Goal: Transaction & Acquisition: Purchase product/service

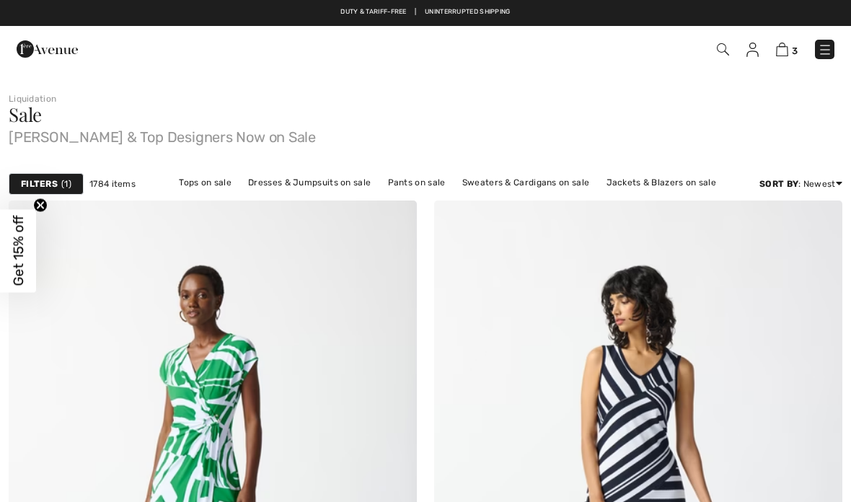
checkbox input "true"
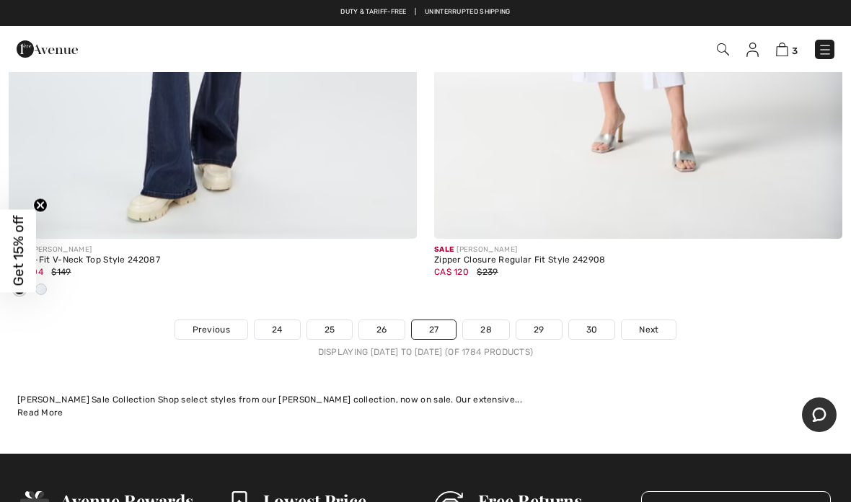
click at [490, 320] on link "28" at bounding box center [486, 329] width 46 height 19
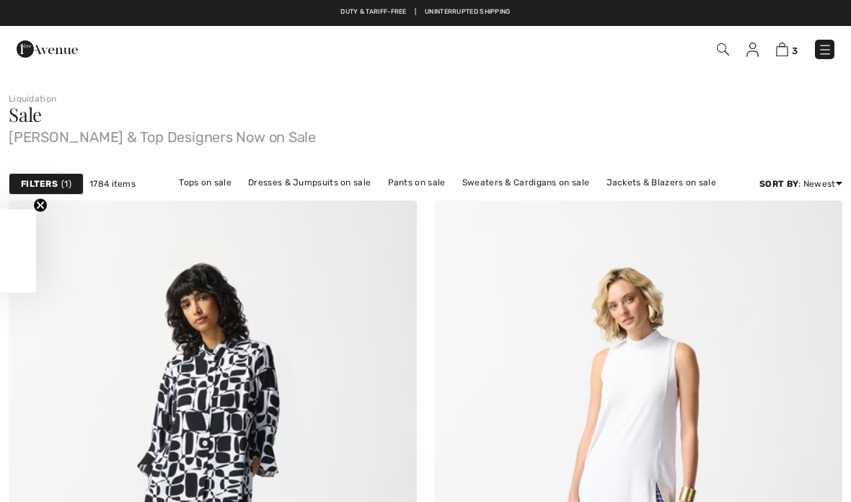
checkbox input "true"
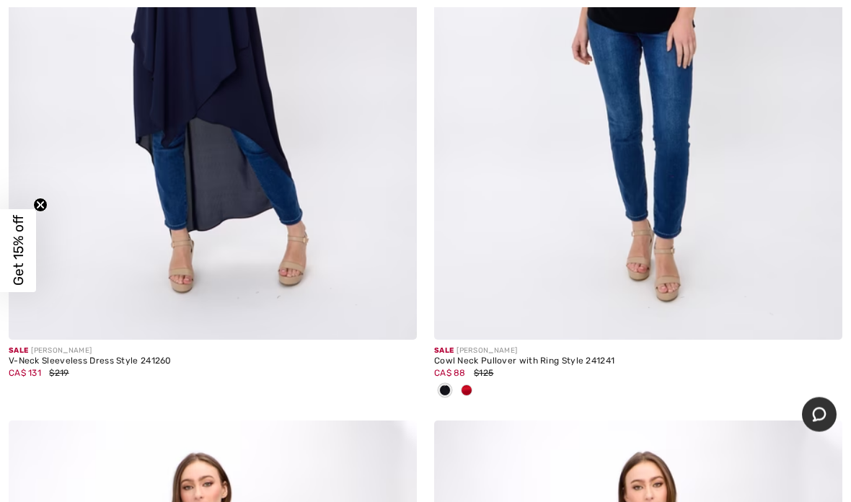
scroll to position [9067, 0]
click at [469, 384] on span at bounding box center [467, 390] width 12 height 12
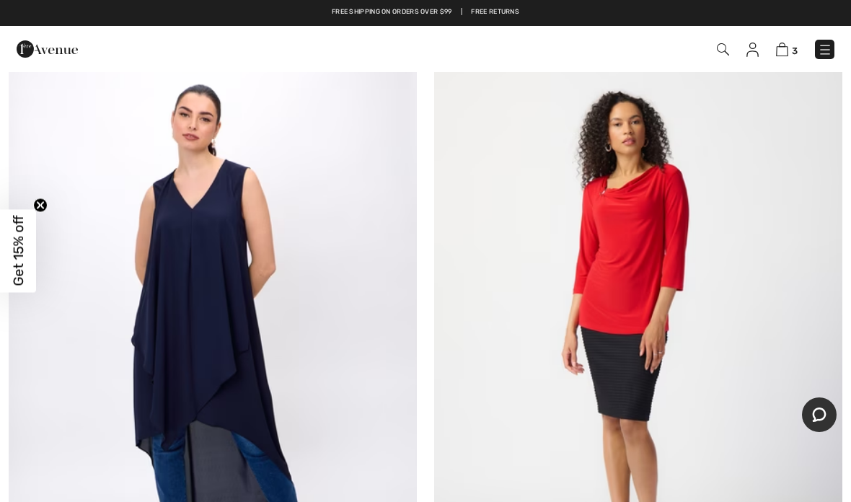
scroll to position [8763, 0]
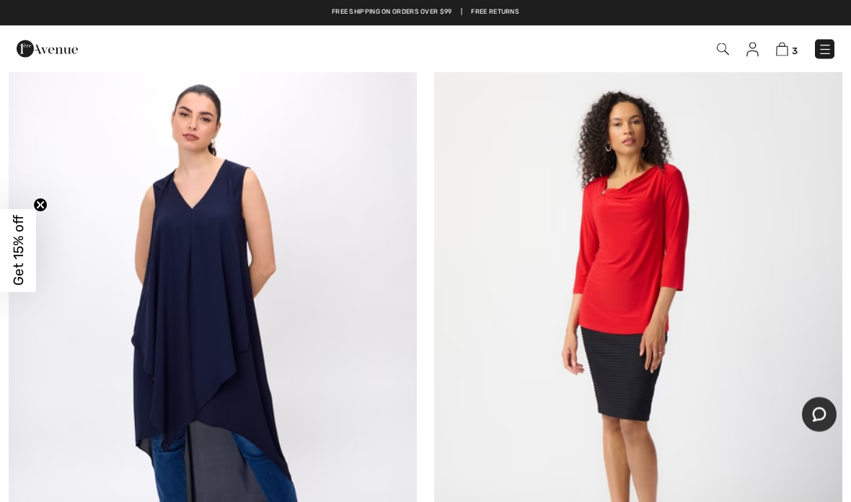
click at [635, 247] on img at bounding box center [638, 337] width 408 height 612
click at [631, 225] on img at bounding box center [638, 337] width 408 height 612
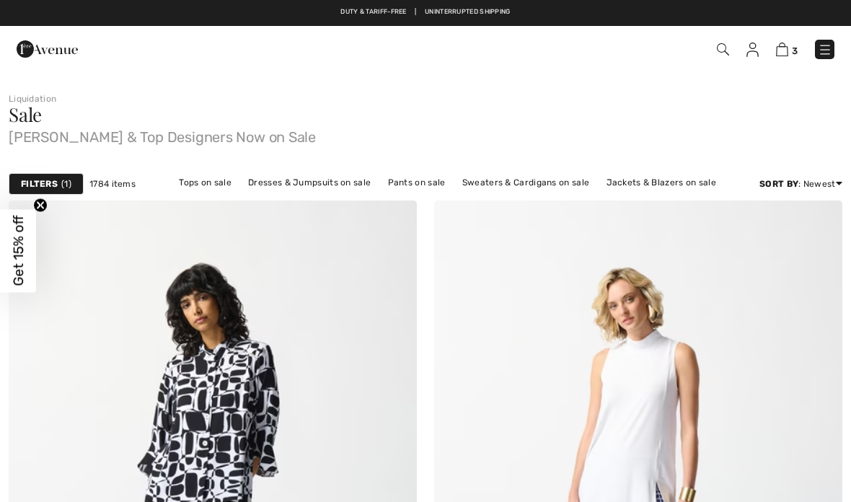
checkbox input "true"
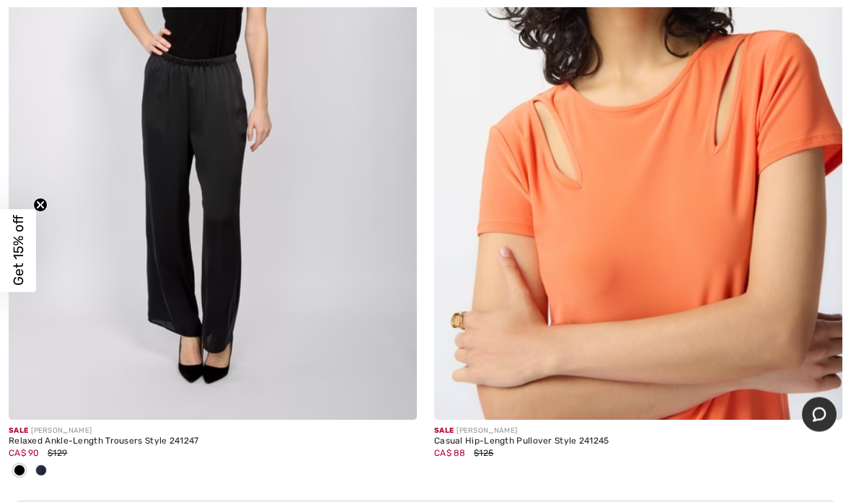
scroll to position [12451, 0]
click at [650, 211] on img at bounding box center [638, 113] width 408 height 612
click at [636, 138] on img at bounding box center [638, 113] width 408 height 612
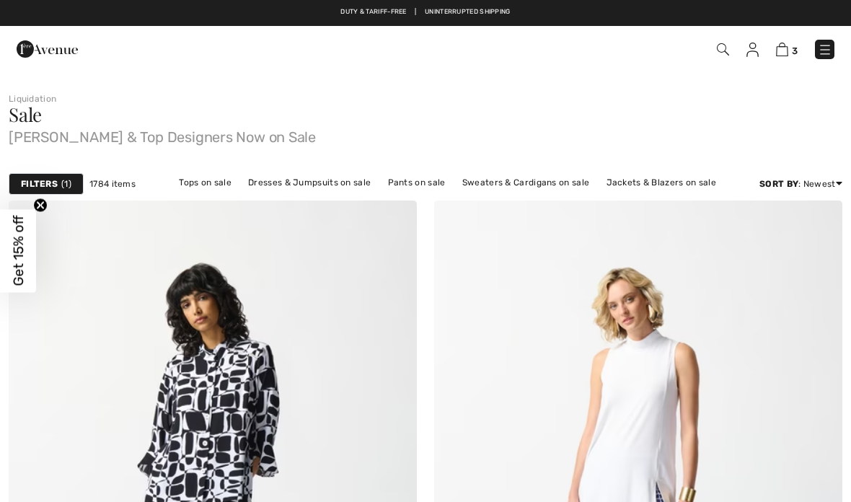
scroll to position [12509, 0]
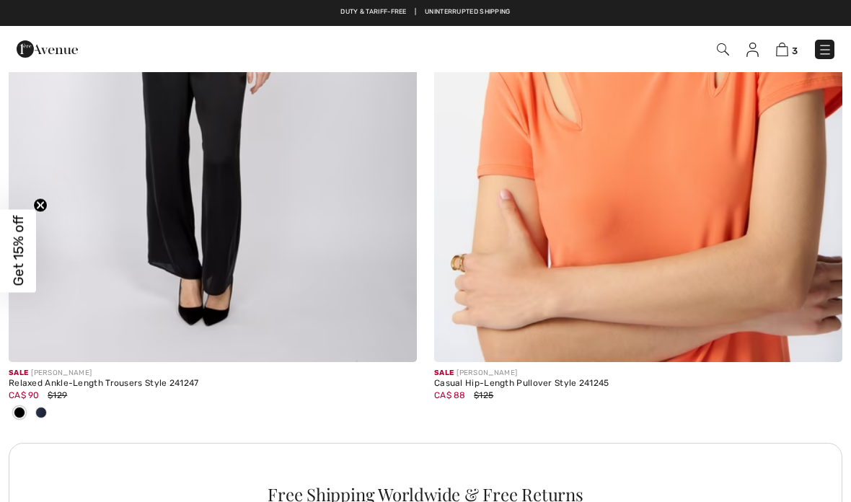
checkbox input "true"
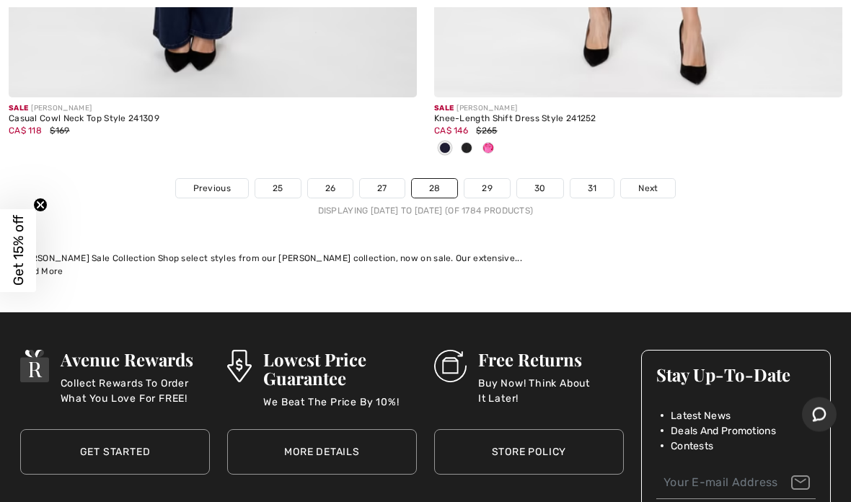
scroll to position [17927, 0]
click at [490, 179] on link "29" at bounding box center [486, 188] width 45 height 19
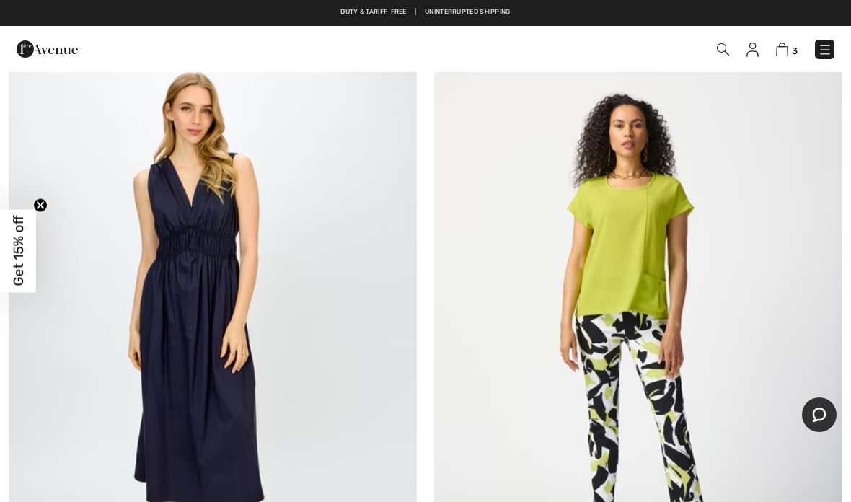
scroll to position [4391, 0]
click at [637, 242] on img at bounding box center [638, 334] width 408 height 612
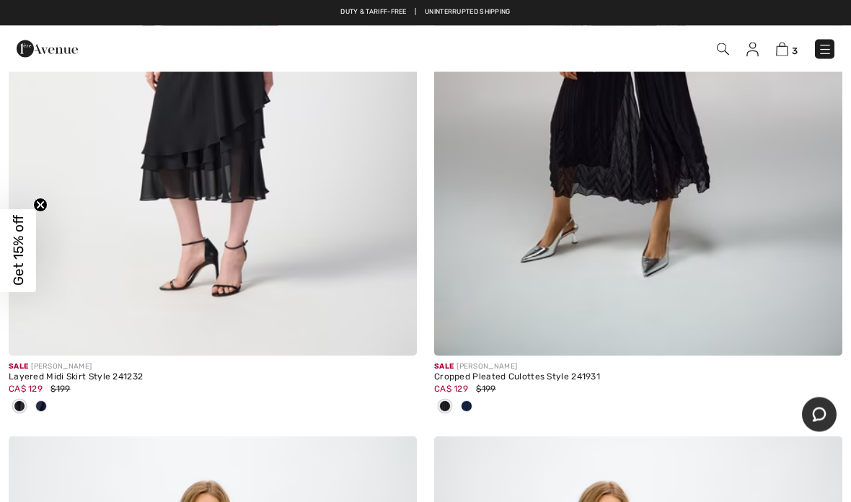
scroll to position [3153, 0]
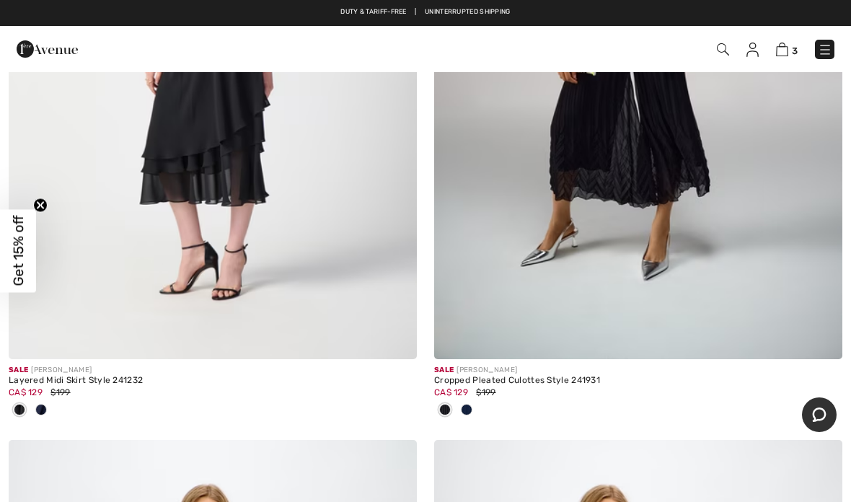
click at [824, 47] on img at bounding box center [825, 50] width 14 height 14
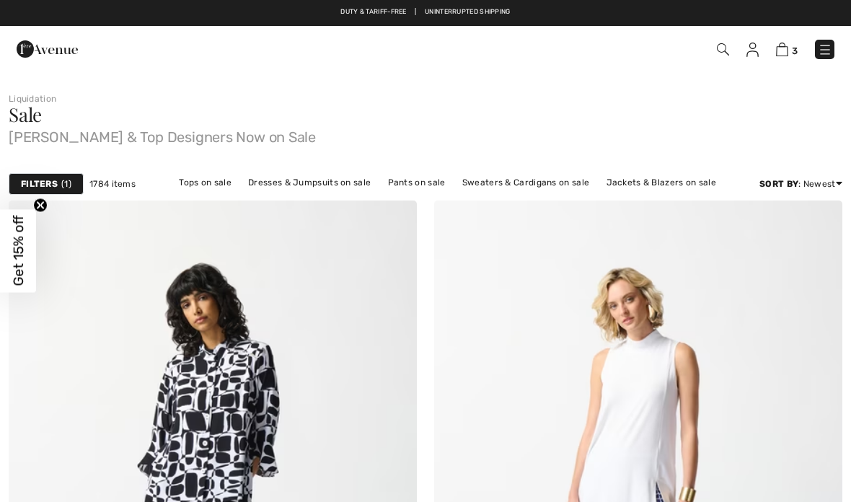
checkbox input "true"
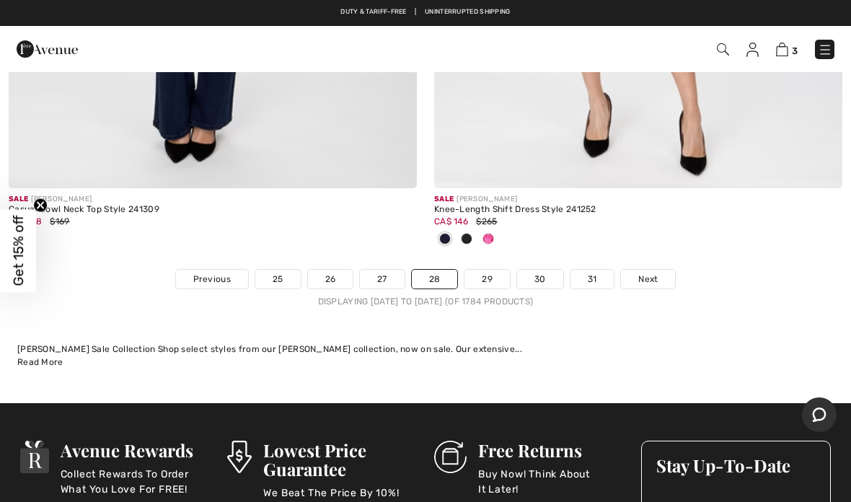
scroll to position [17835, 0]
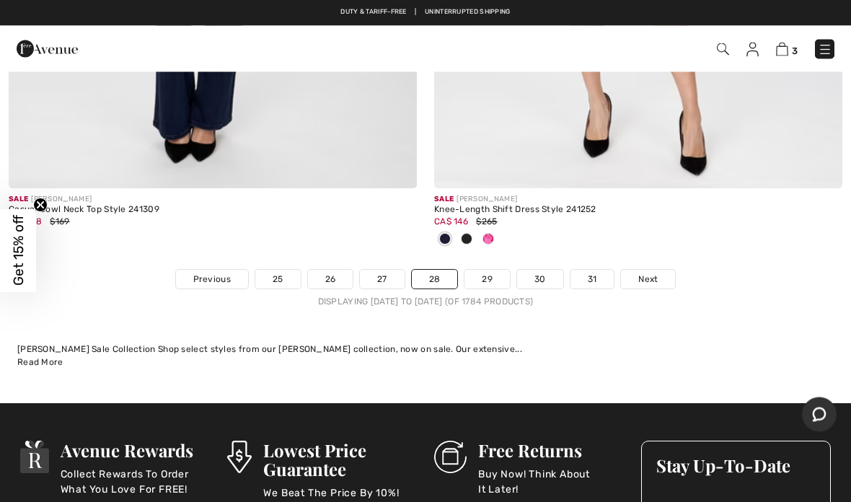
click at [485, 270] on link "29" at bounding box center [486, 279] width 45 height 19
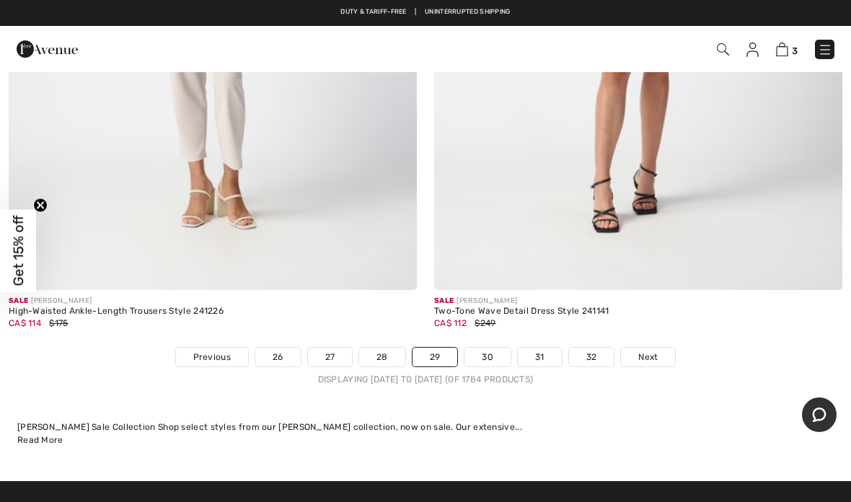
scroll to position [17520, 0]
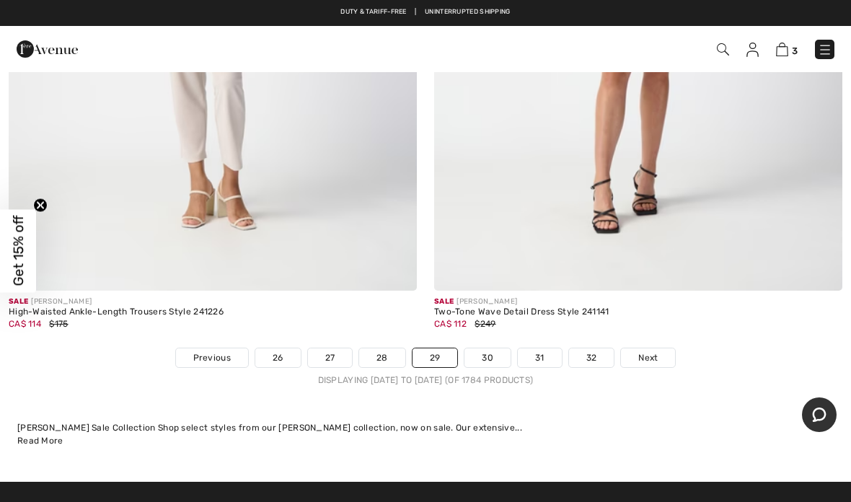
click at [493, 348] on link "30" at bounding box center [487, 357] width 46 height 19
click at [501, 348] on link "30" at bounding box center [487, 357] width 46 height 19
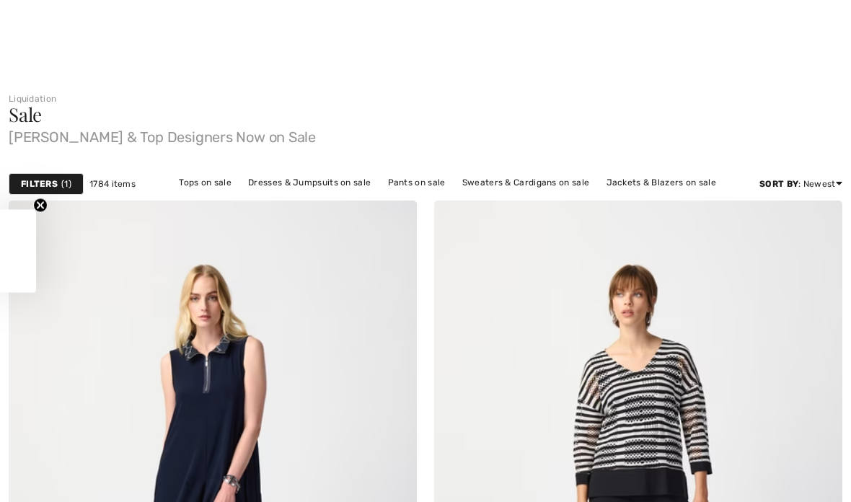
checkbox input "true"
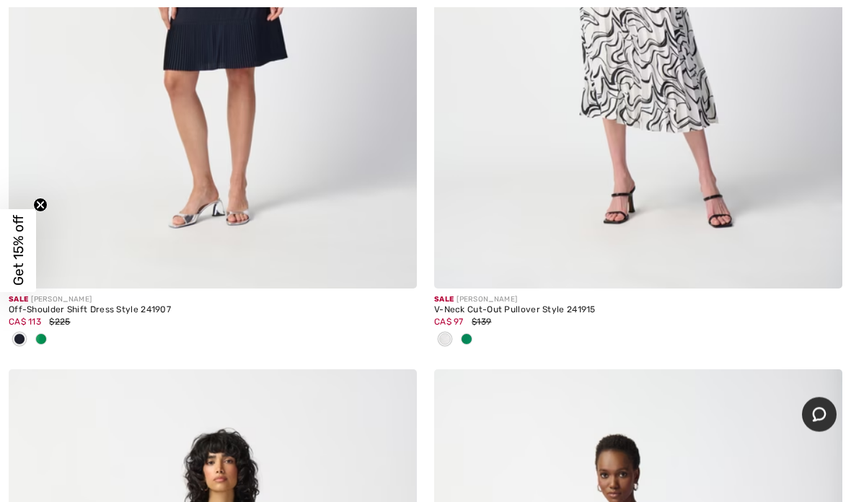
scroll to position [14437, 0]
click at [465, 333] on span at bounding box center [467, 339] width 12 height 12
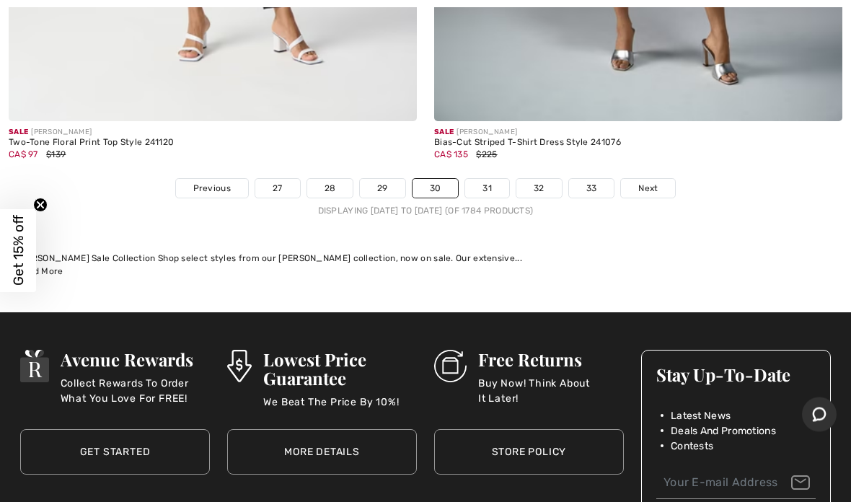
scroll to position [17512, 0]
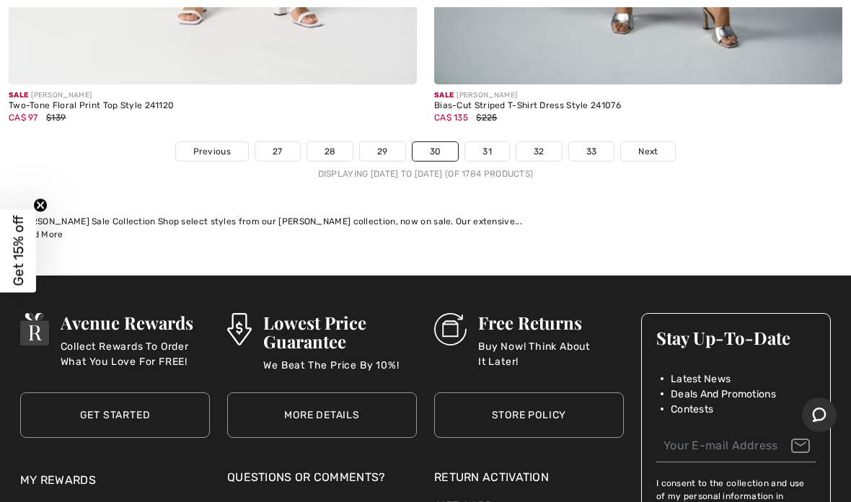
click at [488, 142] on link "31" at bounding box center [487, 151] width 44 height 19
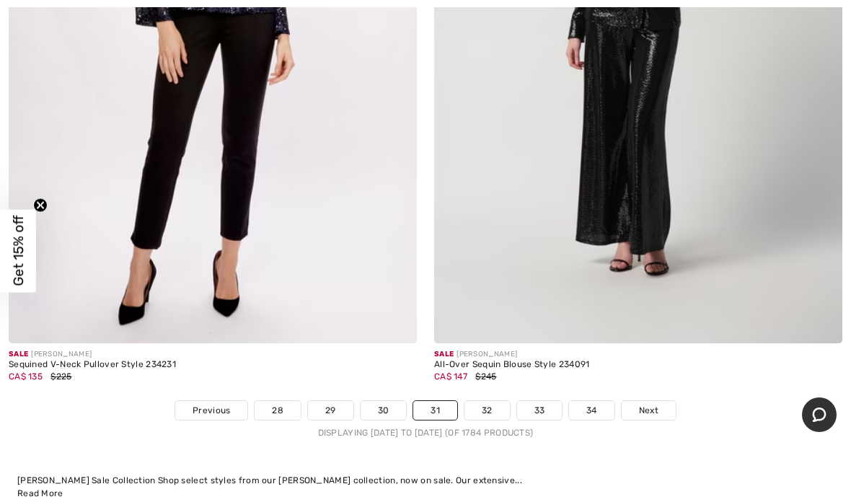
scroll to position [17291, 0]
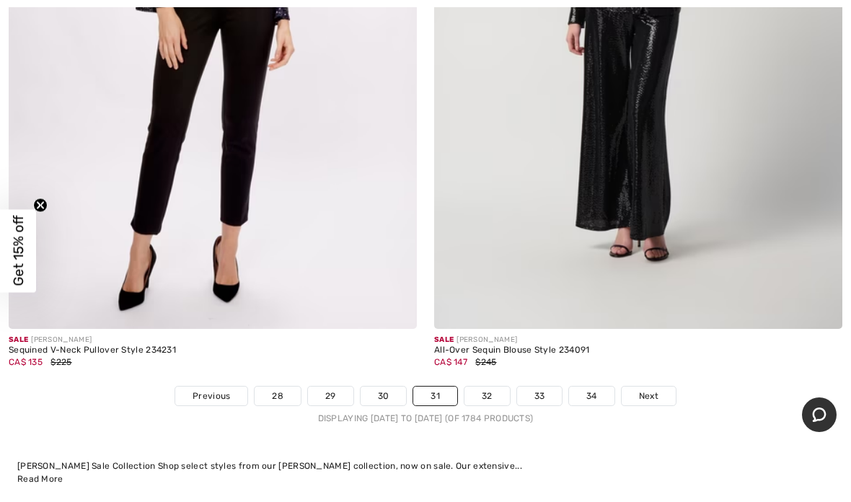
click at [494, 387] on link "32" at bounding box center [486, 396] width 45 height 19
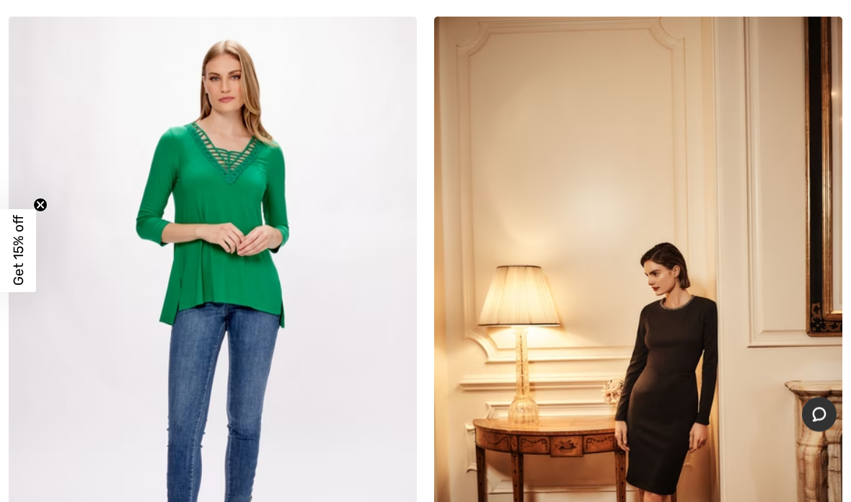
scroll to position [5096, 0]
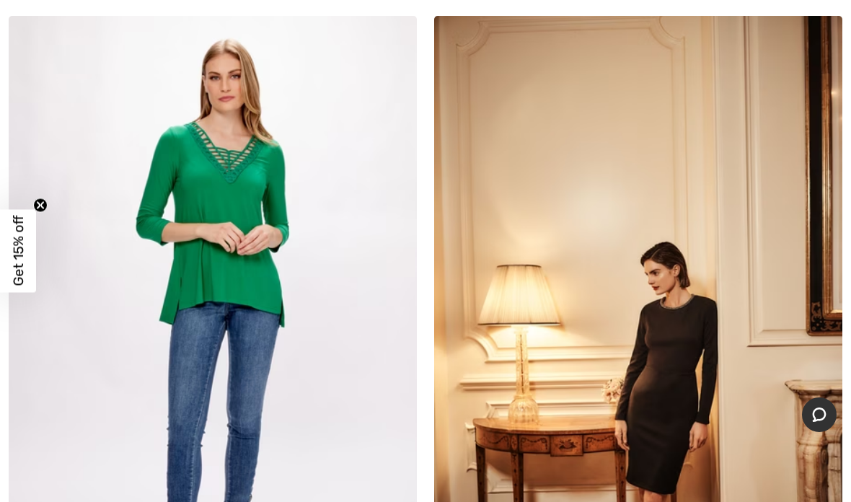
click at [247, 172] on img at bounding box center [213, 322] width 408 height 612
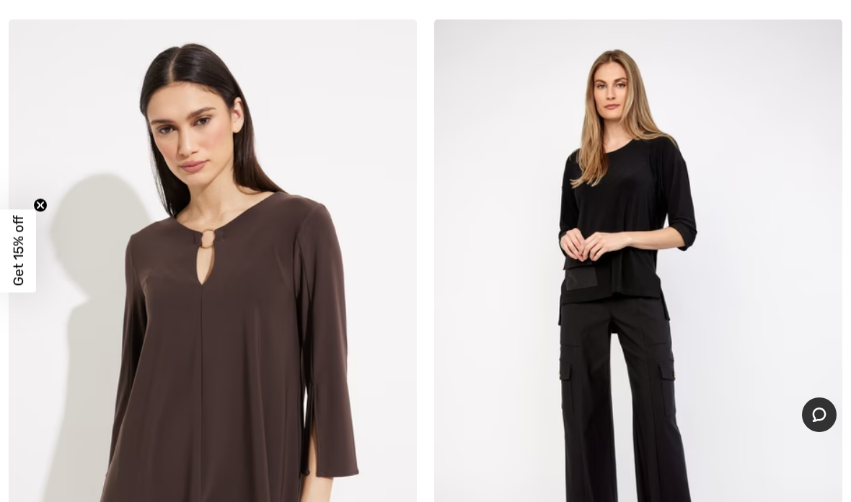
scroll to position [10043, 0]
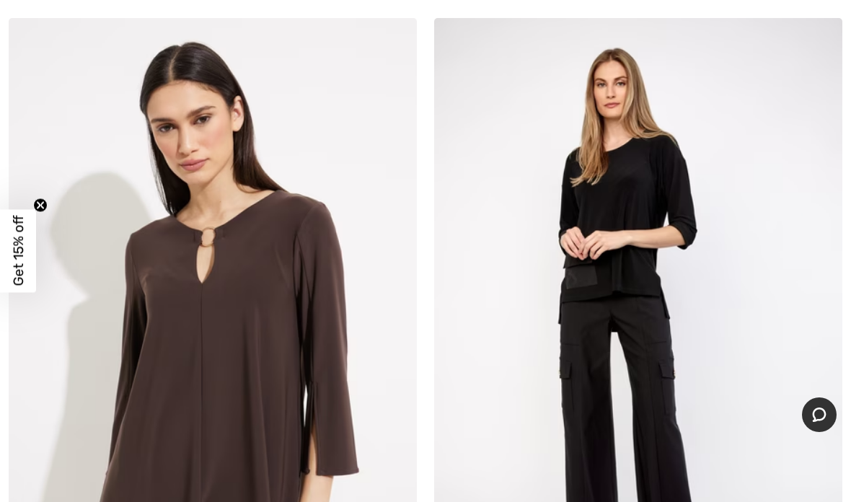
click at [186, 307] on img at bounding box center [213, 324] width 408 height 612
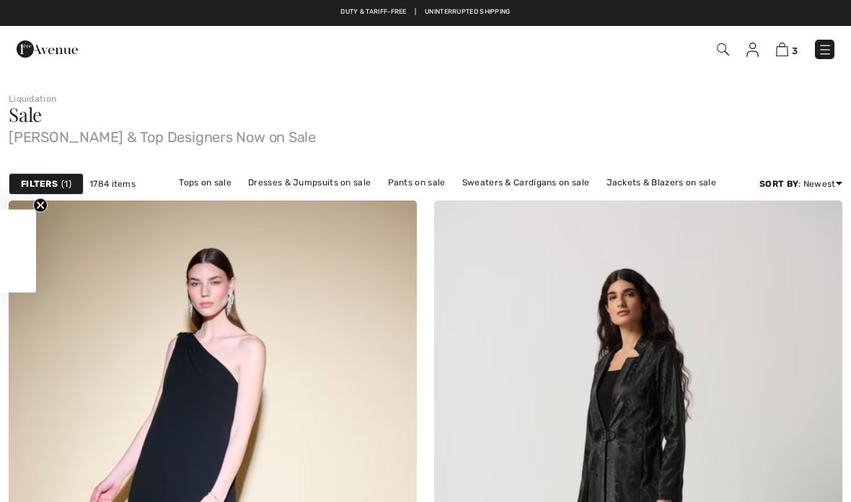
checkbox input "true"
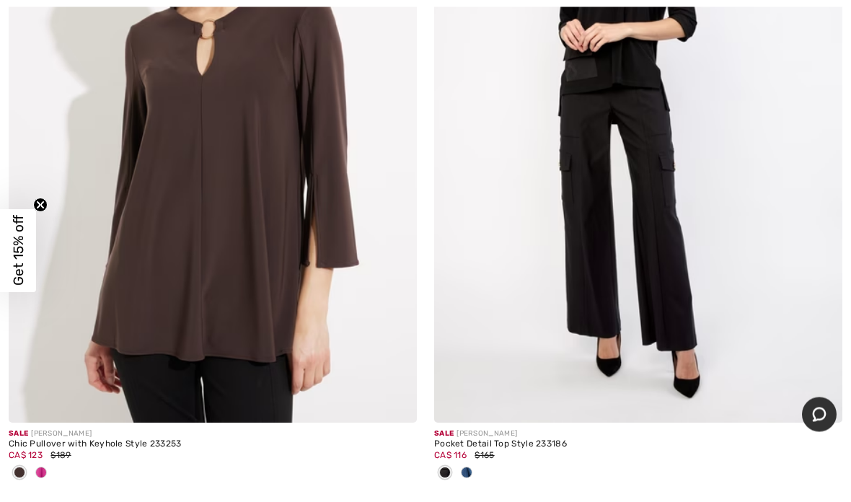
scroll to position [10251, 0]
click at [42, 470] on div at bounding box center [41, 473] width 22 height 24
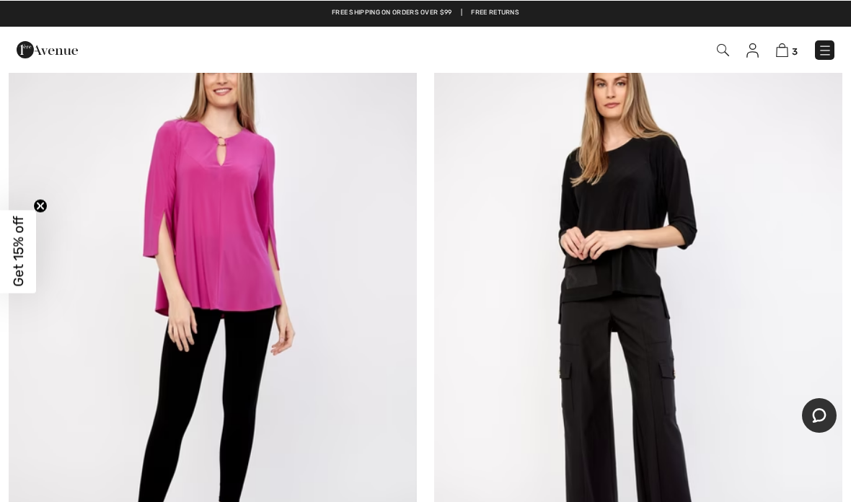
scroll to position [10043, 0]
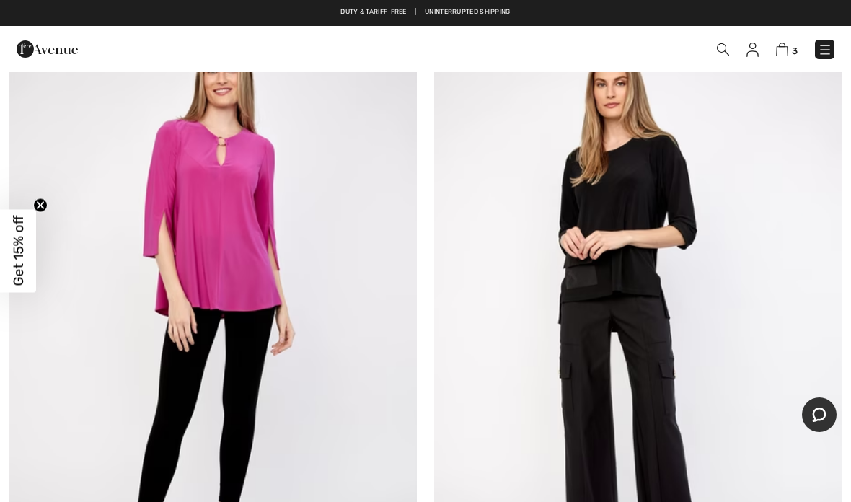
click at [242, 218] on img at bounding box center [213, 324] width 408 height 612
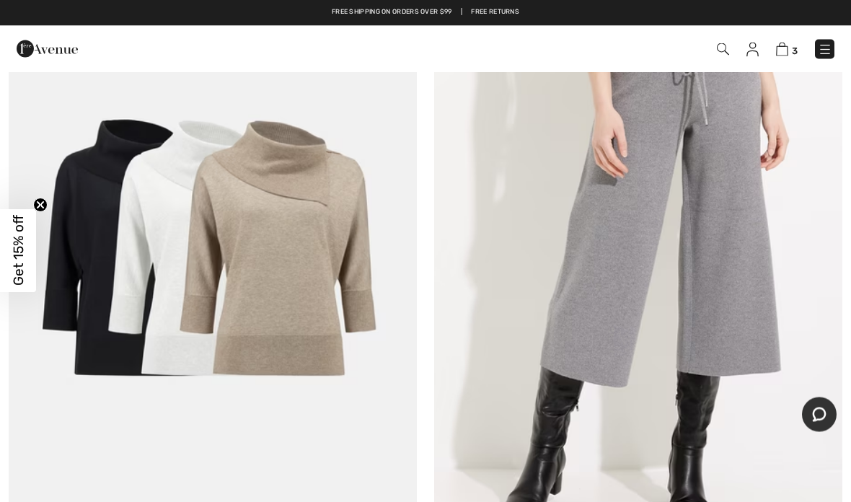
scroll to position [13613, 0]
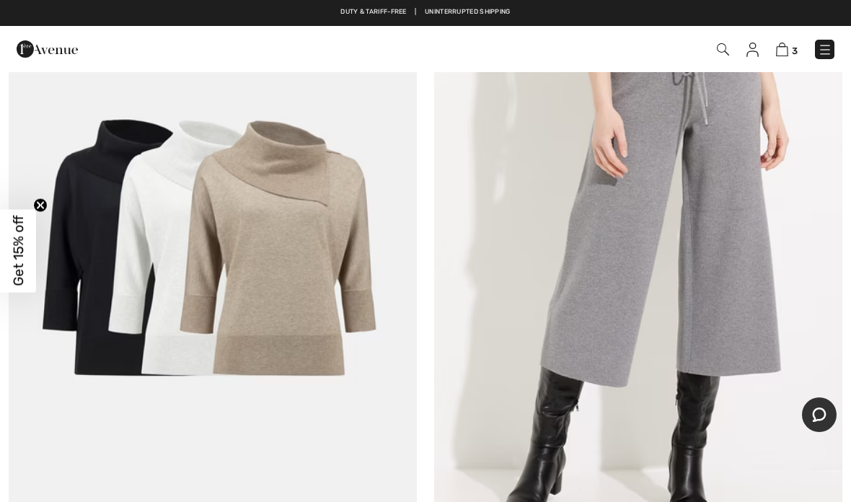
click at [184, 200] on img at bounding box center [213, 256] width 408 height 612
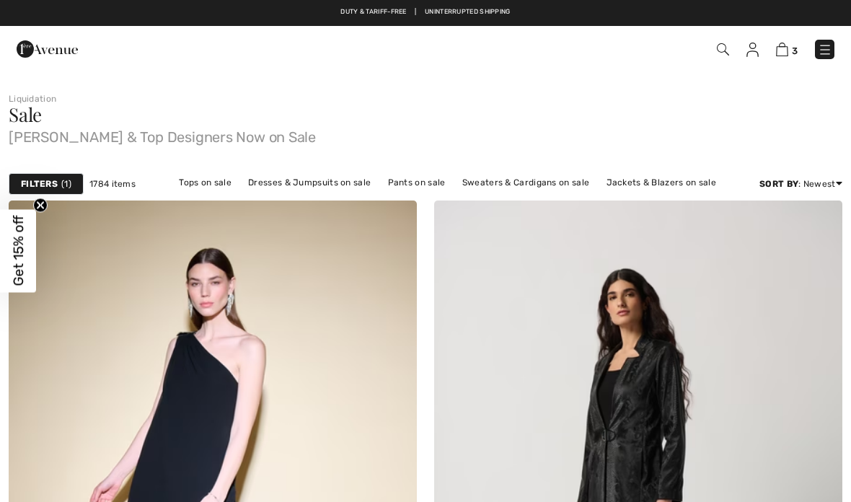
checkbox input "true"
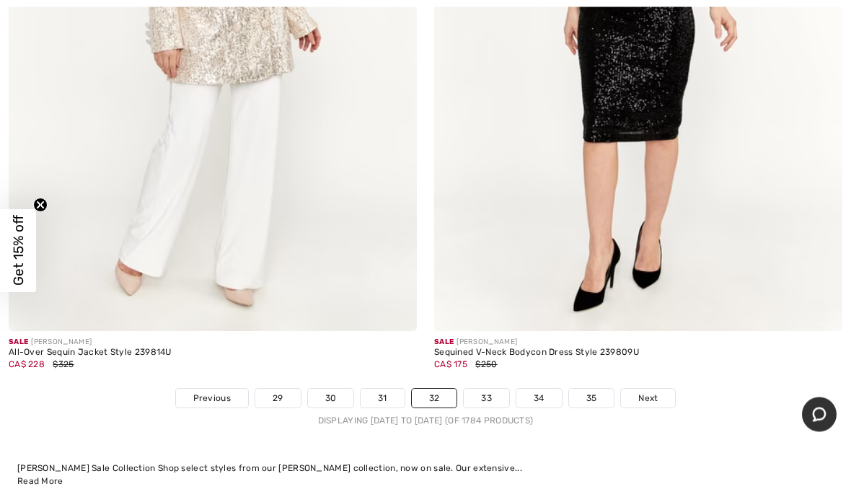
scroll to position [17361, 0]
click at [493, 388] on link "33" at bounding box center [486, 397] width 45 height 19
click at [488, 388] on link "33" at bounding box center [486, 397] width 45 height 19
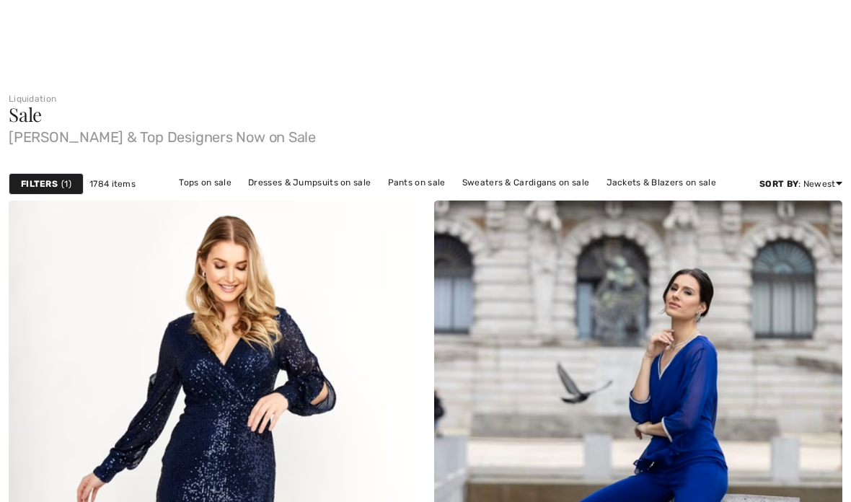
checkbox input "true"
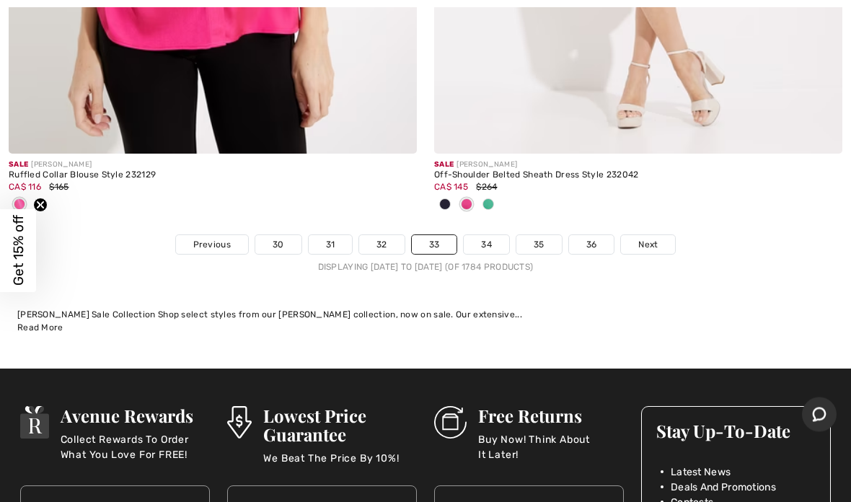
scroll to position [17561, 0]
click at [492, 236] on link "34" at bounding box center [486, 244] width 45 height 19
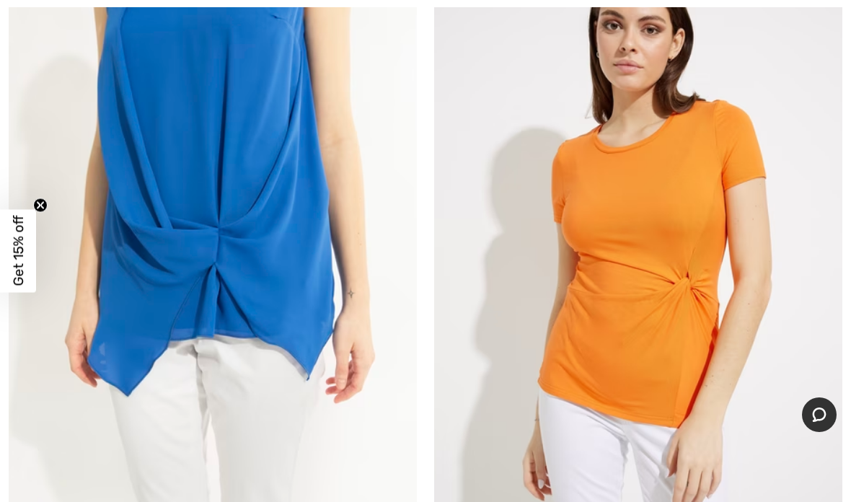
scroll to position [3623, 0]
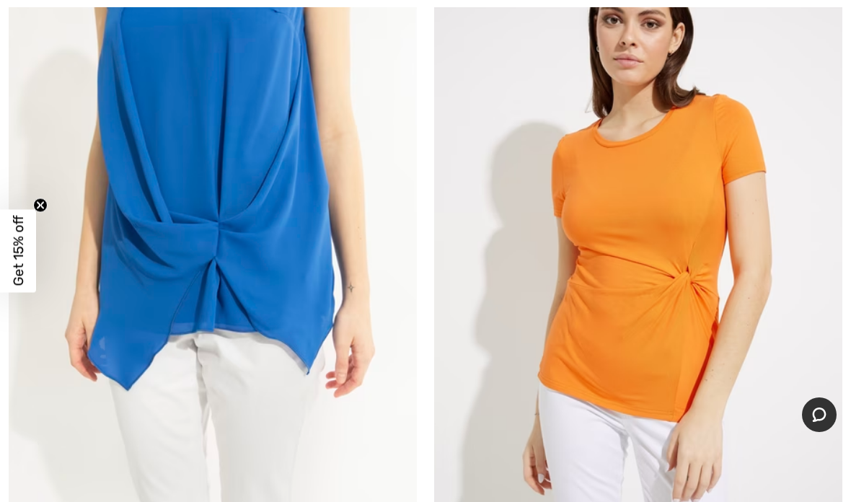
click at [661, 207] on img at bounding box center [638, 228] width 408 height 612
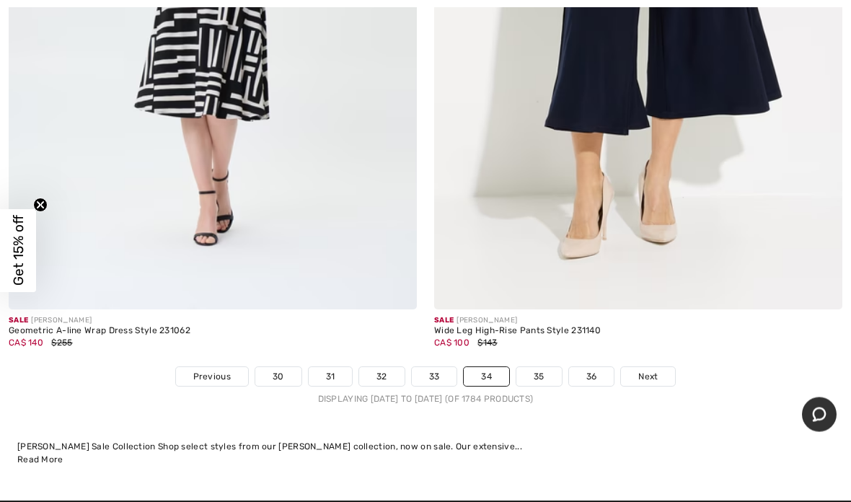
scroll to position [17263, 0]
click at [542, 367] on link "35" at bounding box center [538, 376] width 45 height 19
click at [545, 367] on link "35" at bounding box center [538, 376] width 45 height 19
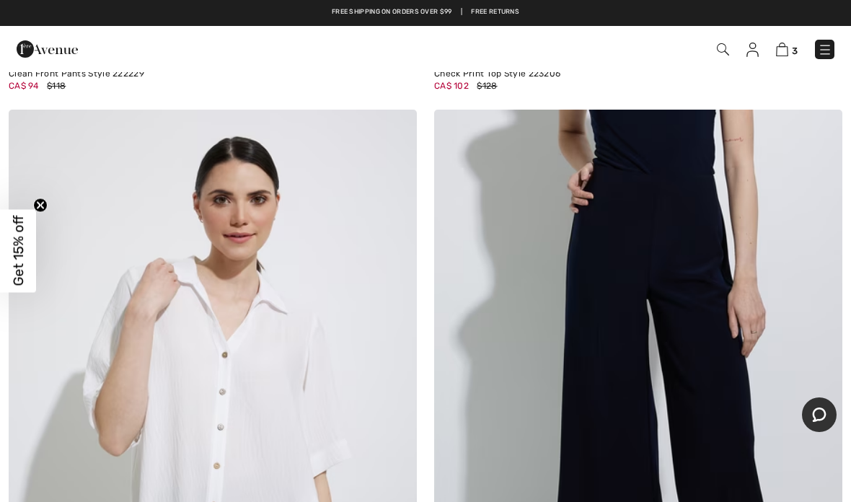
scroll to position [9112, 0]
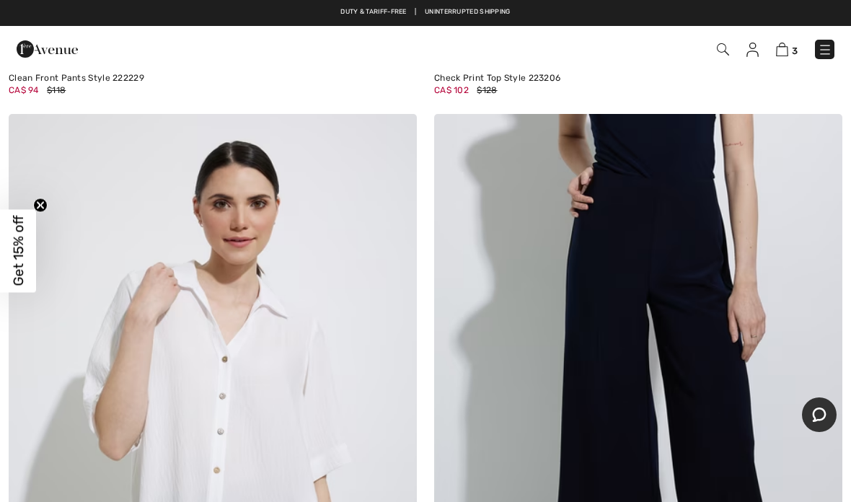
click at [229, 349] on img at bounding box center [213, 420] width 408 height 612
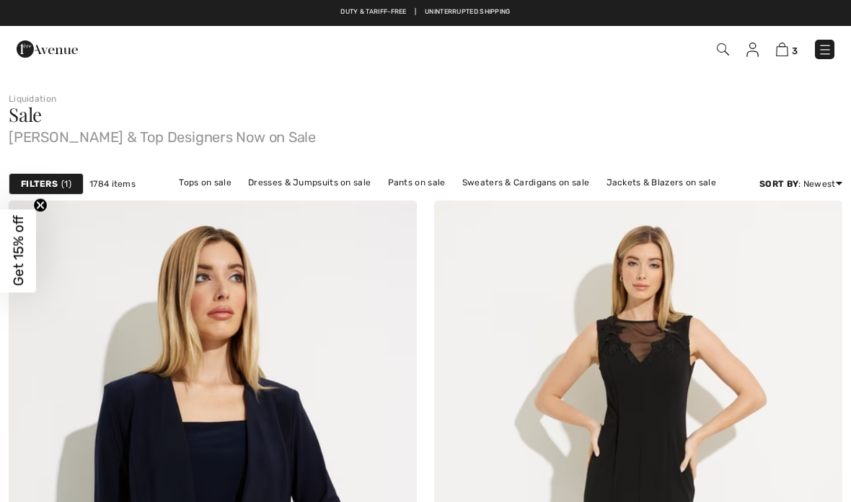
checkbox input "true"
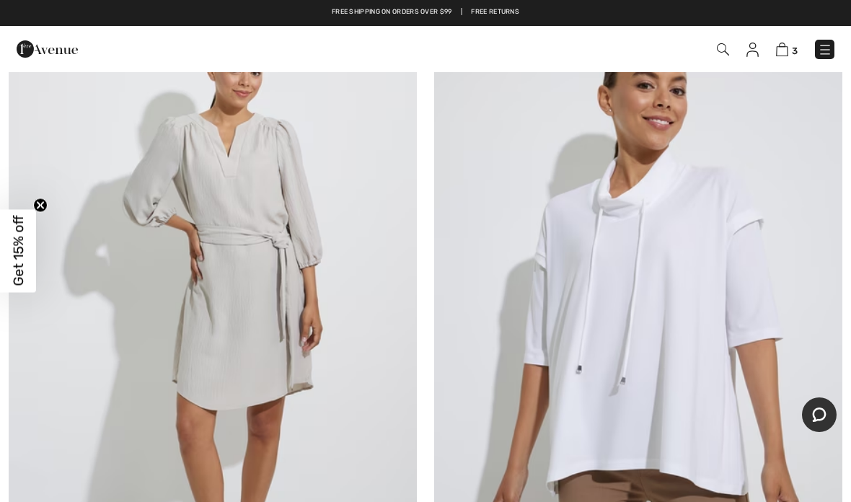
scroll to position [11273, 0]
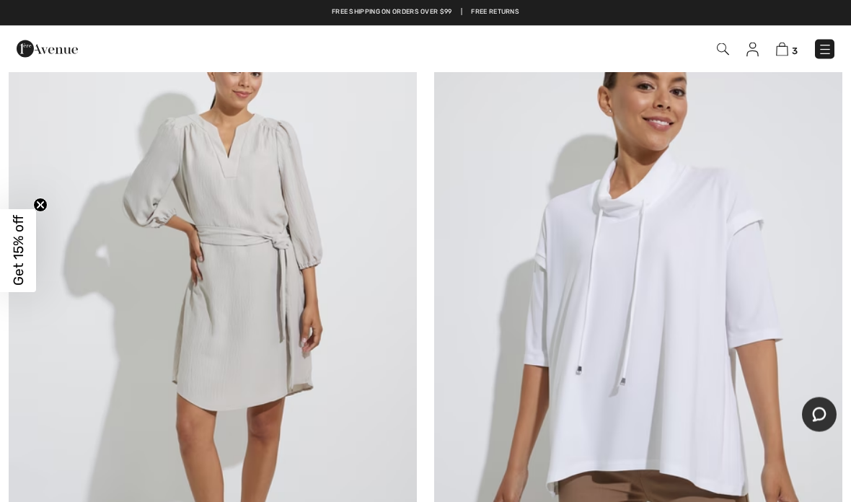
click at [633, 249] on img at bounding box center [638, 312] width 408 height 612
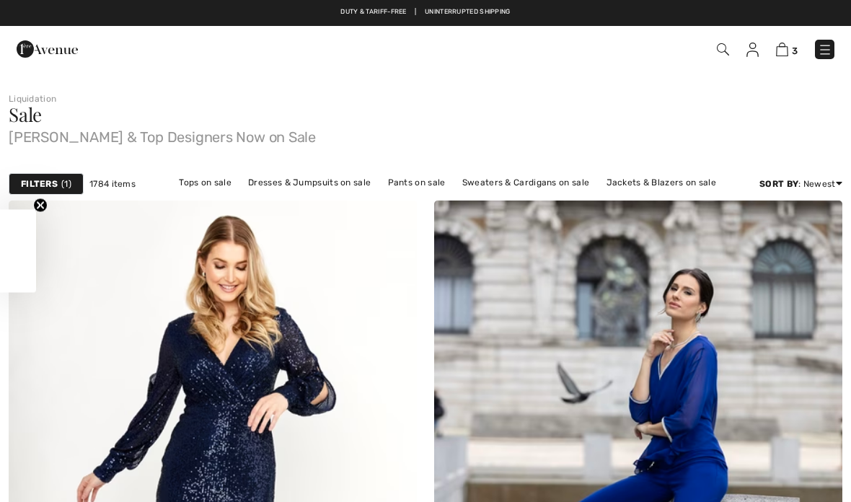
scroll to position [666, 0]
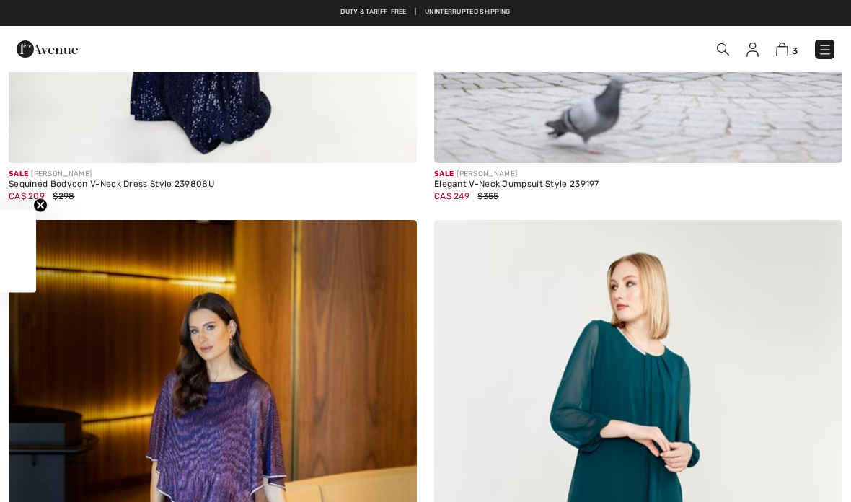
checkbox input "true"
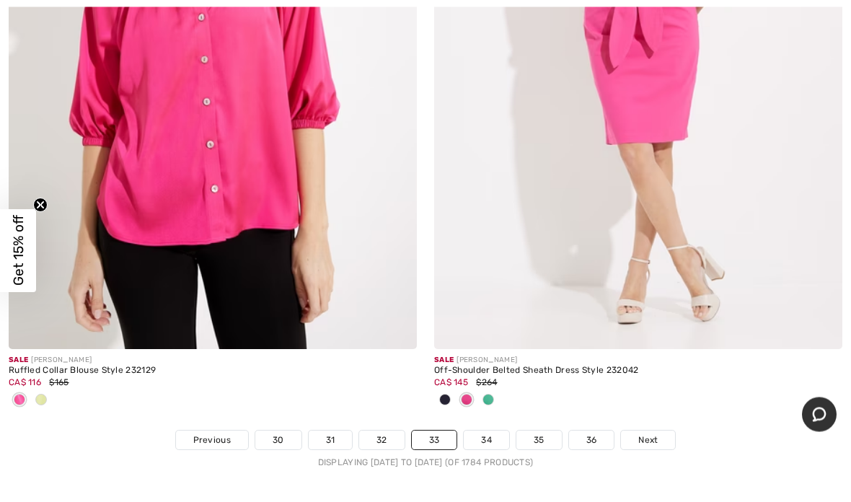
scroll to position [17378, 0]
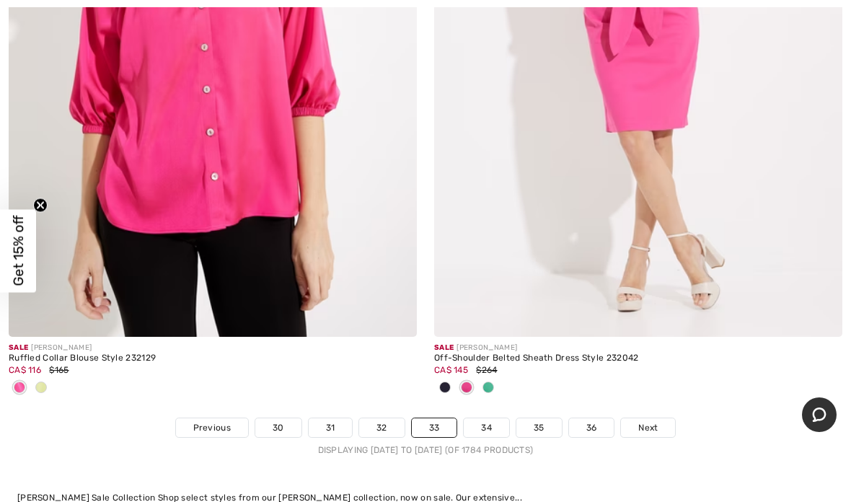
click at [593, 418] on link "36" at bounding box center [591, 427] width 45 height 19
click at [598, 418] on link "36" at bounding box center [591, 427] width 45 height 19
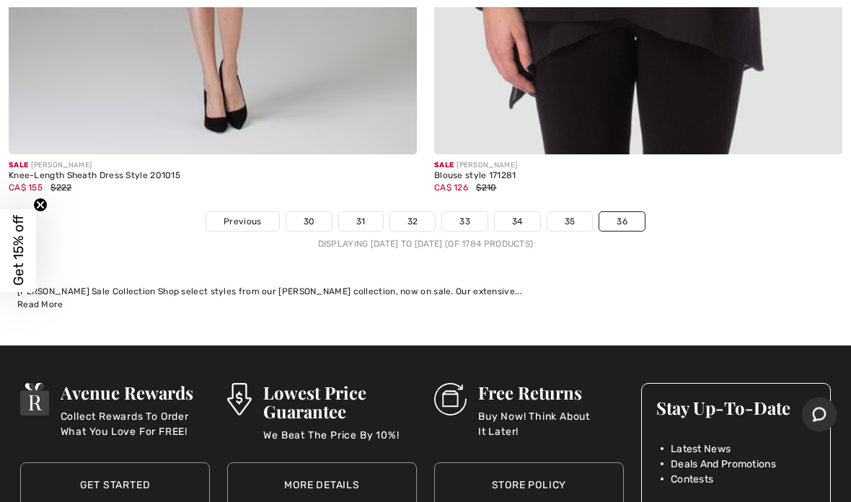
scroll to position [11770, 0]
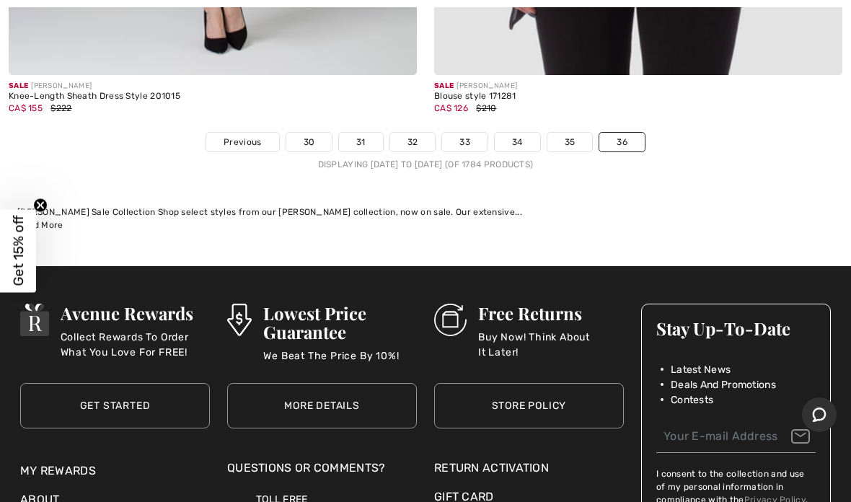
click at [570, 136] on link "35" at bounding box center [569, 142] width 45 height 19
click at [573, 133] on link "35" at bounding box center [569, 142] width 45 height 19
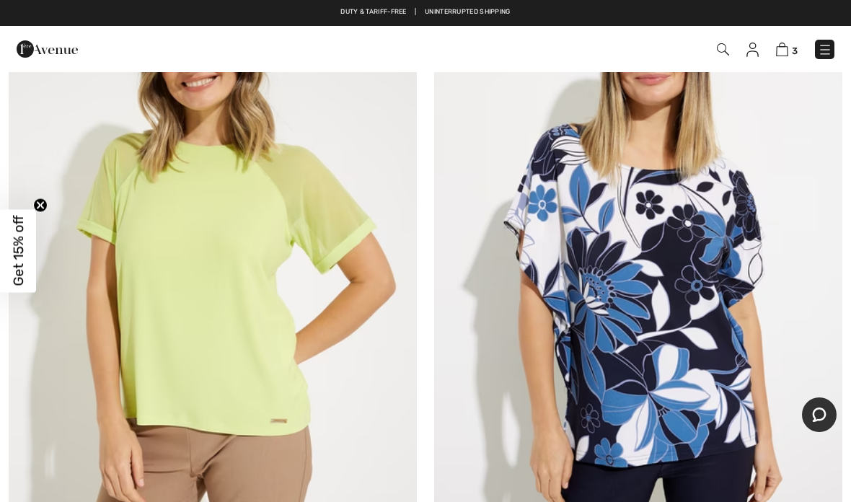
scroll to position [2186, 0]
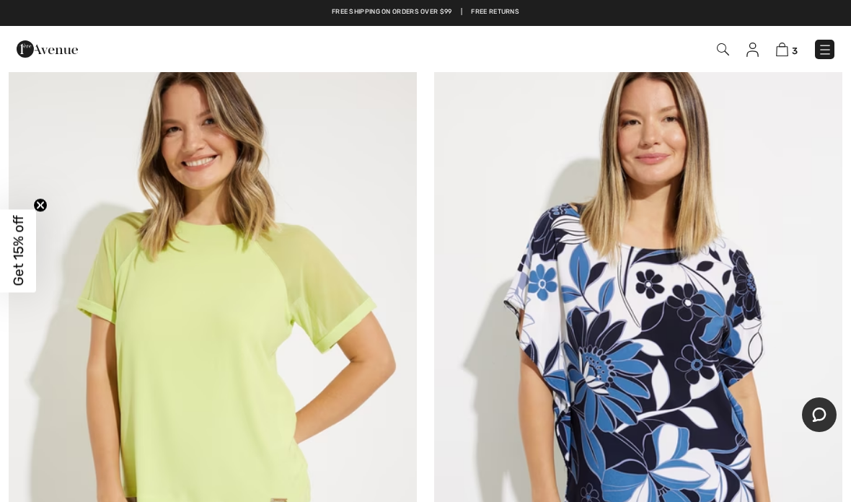
click at [181, 324] on img at bounding box center [213, 328] width 408 height 612
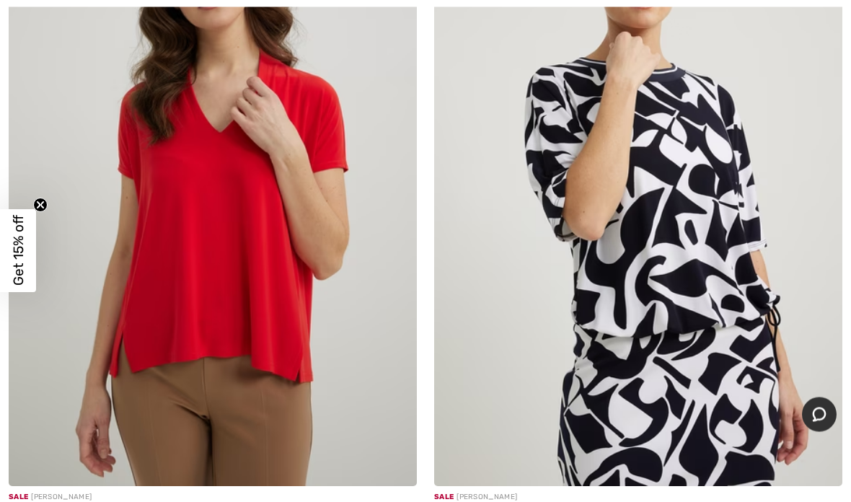
scroll to position [17086, 0]
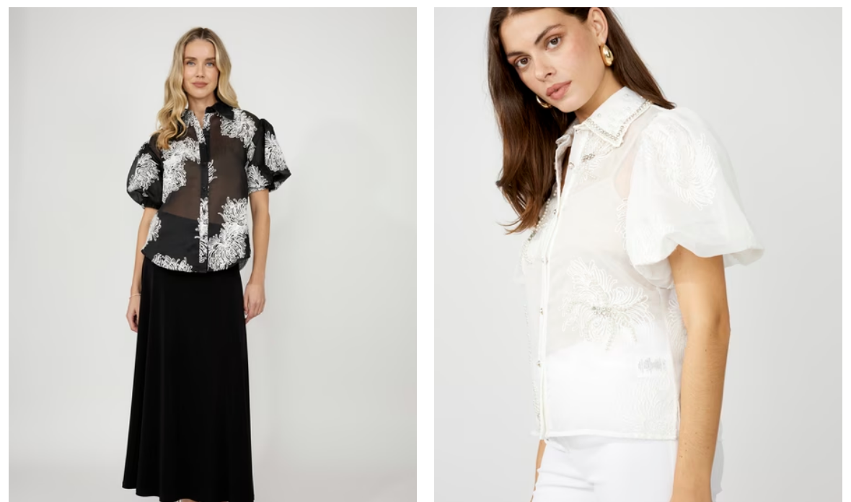
checkbox input "true"
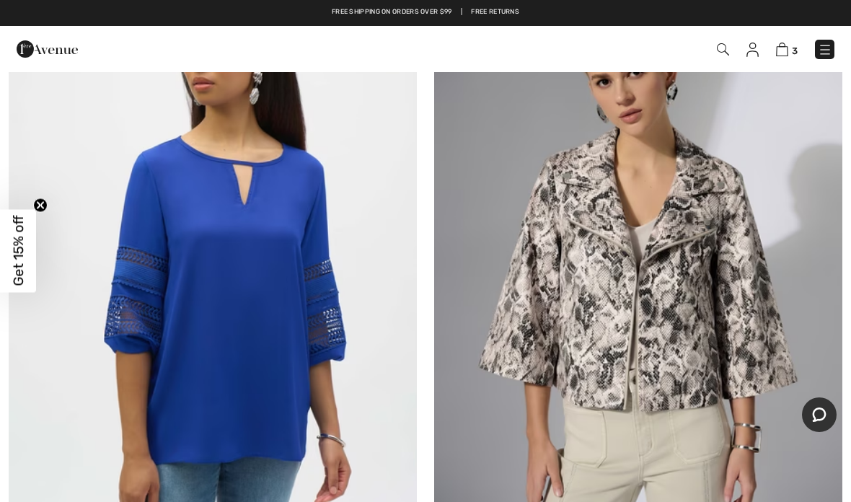
scroll to position [10008, 0]
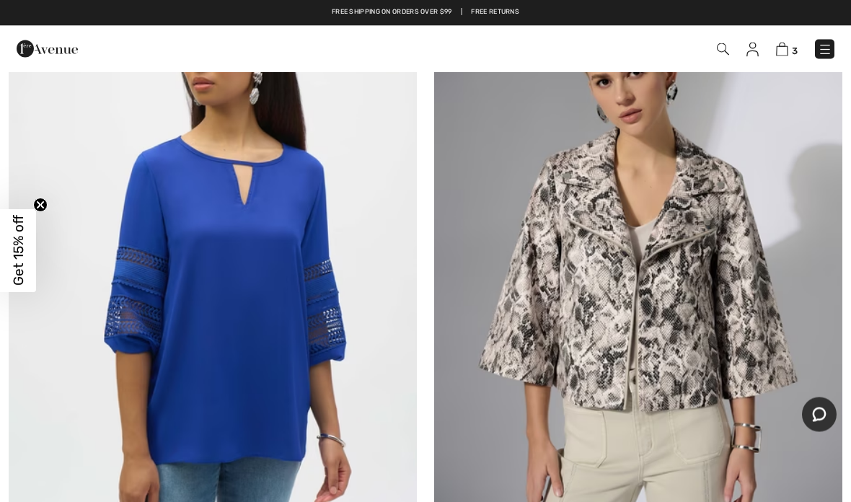
click at [257, 257] on img at bounding box center [213, 264] width 408 height 612
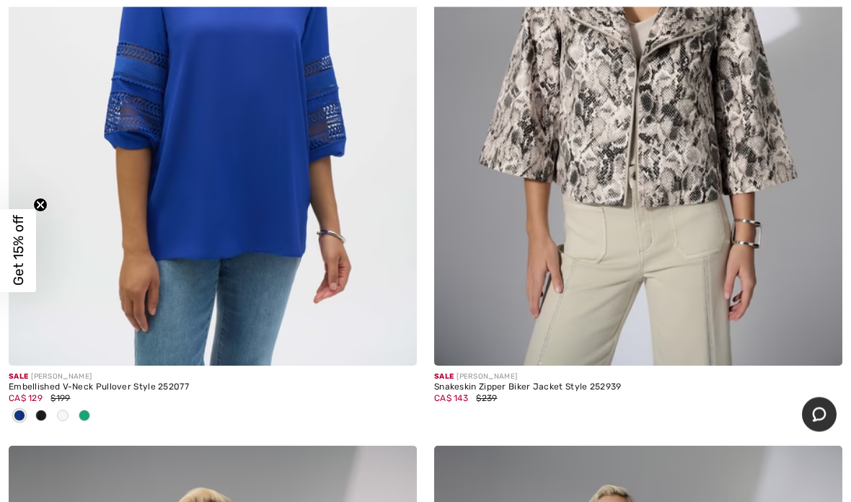
scroll to position [10213, 0]
click at [84, 410] on span at bounding box center [85, 416] width 12 height 12
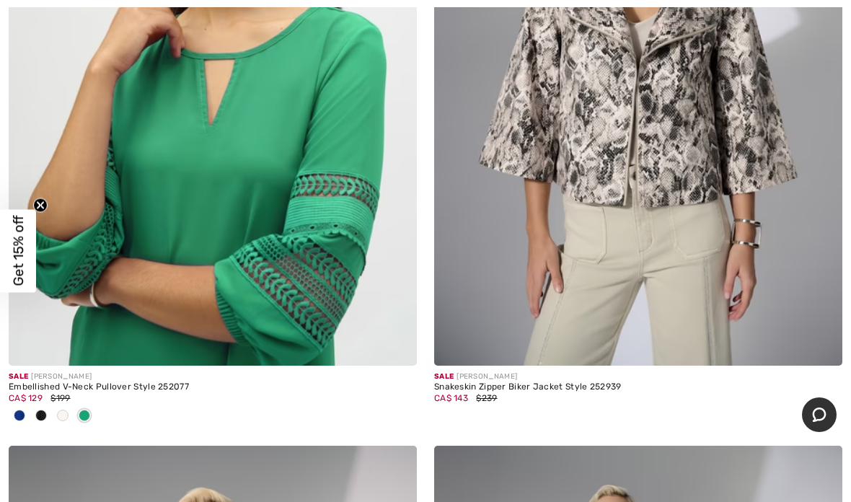
click at [226, 162] on img at bounding box center [213, 59] width 408 height 612
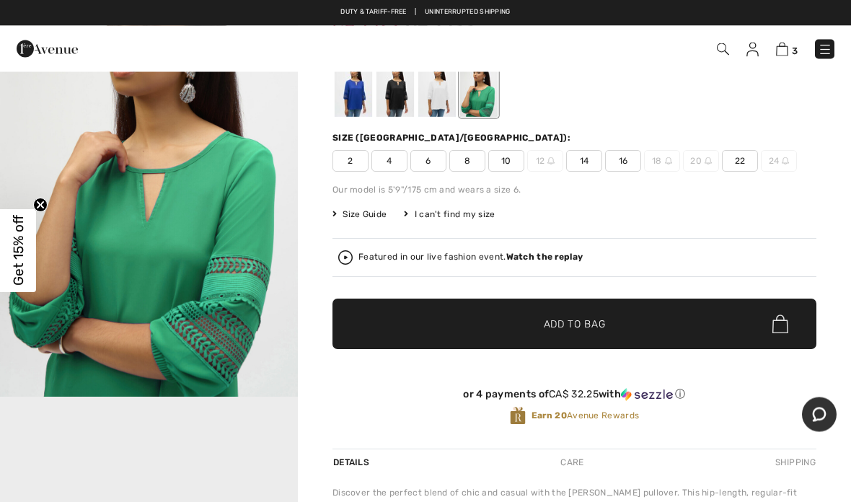
scroll to position [122, 0]
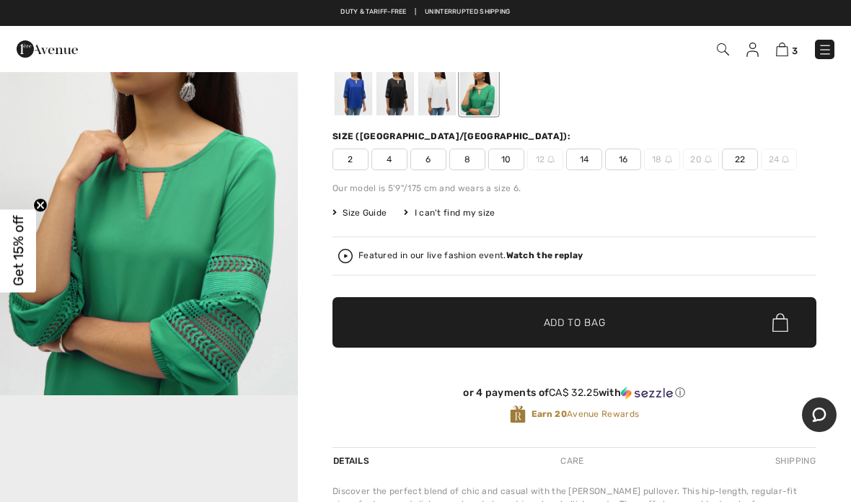
click at [581, 167] on span "14" at bounding box center [584, 160] width 36 height 22
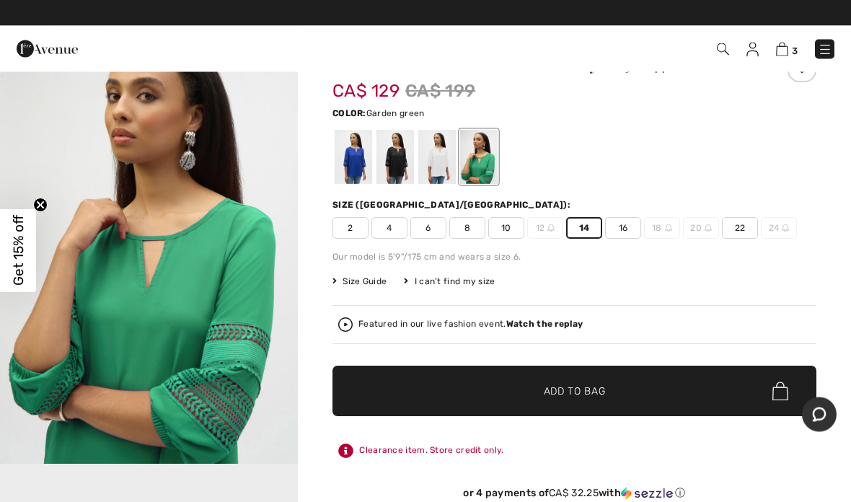
scroll to position [53, 0]
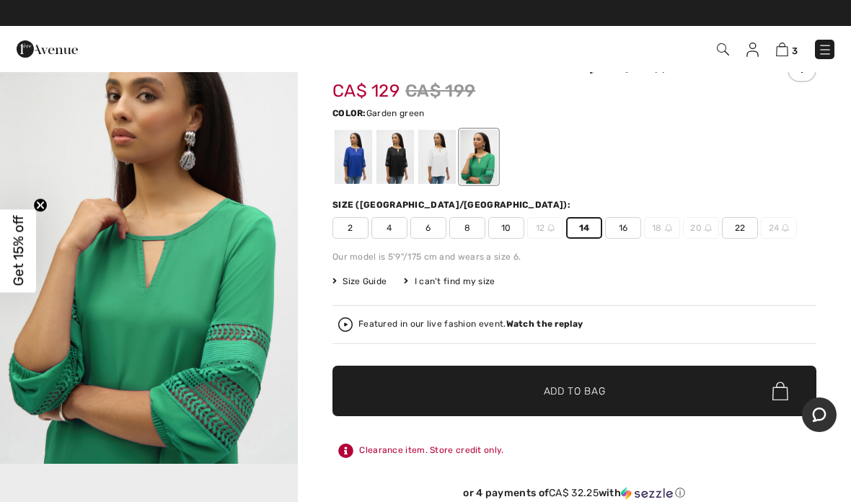
click at [597, 390] on span "Add to Bag" at bounding box center [575, 391] width 62 height 15
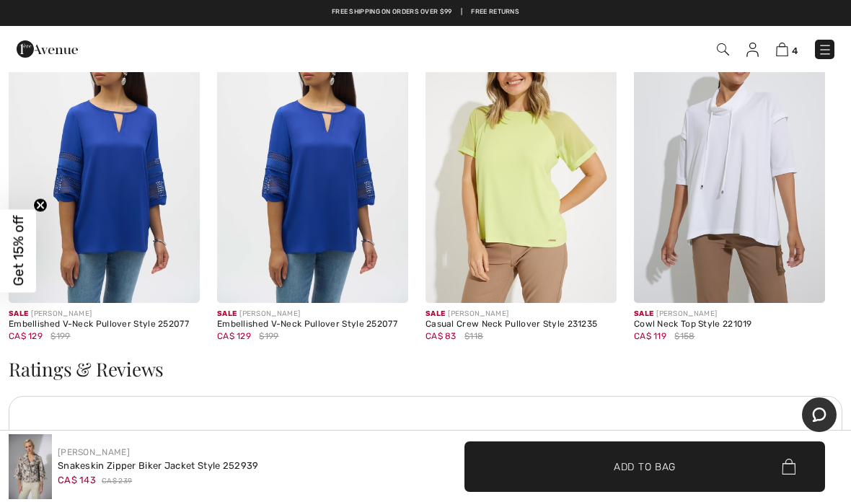
scroll to position [2137, 0]
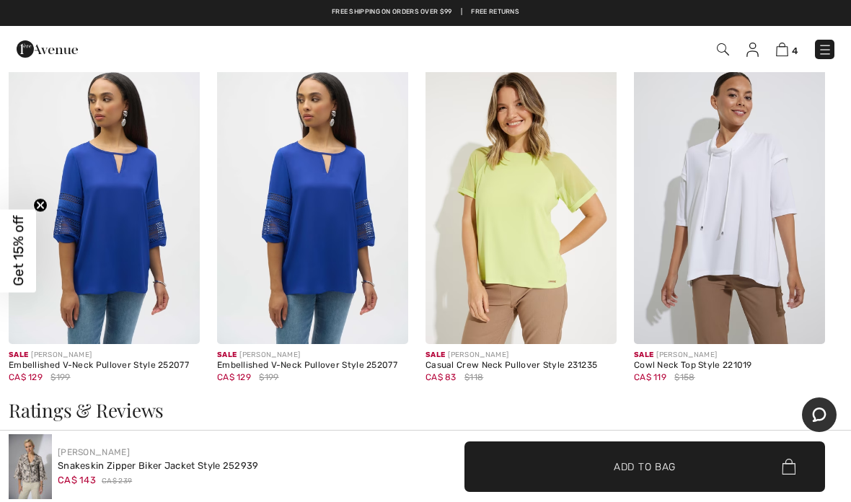
click at [750, 211] on img at bounding box center [729, 201] width 191 height 287
click at [740, 237] on img at bounding box center [729, 201] width 191 height 287
click at [773, 177] on img at bounding box center [729, 201] width 191 height 287
click at [736, 206] on img at bounding box center [729, 201] width 191 height 287
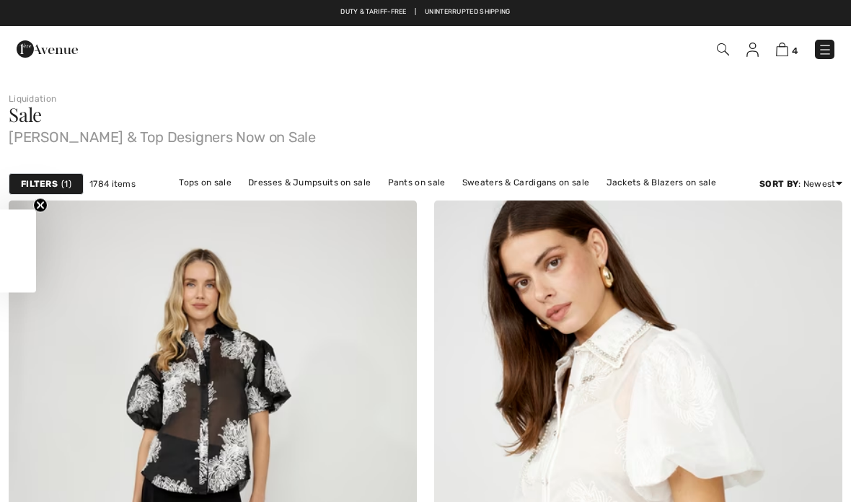
scroll to position [10569, 0]
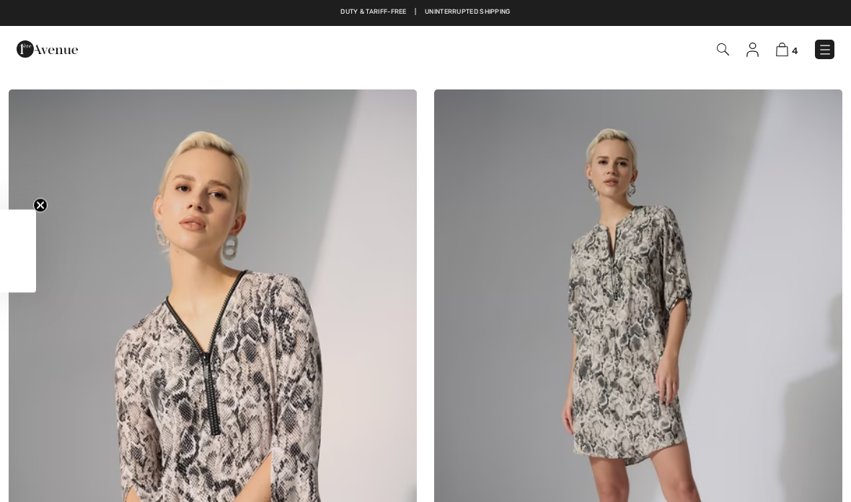
checkbox input "true"
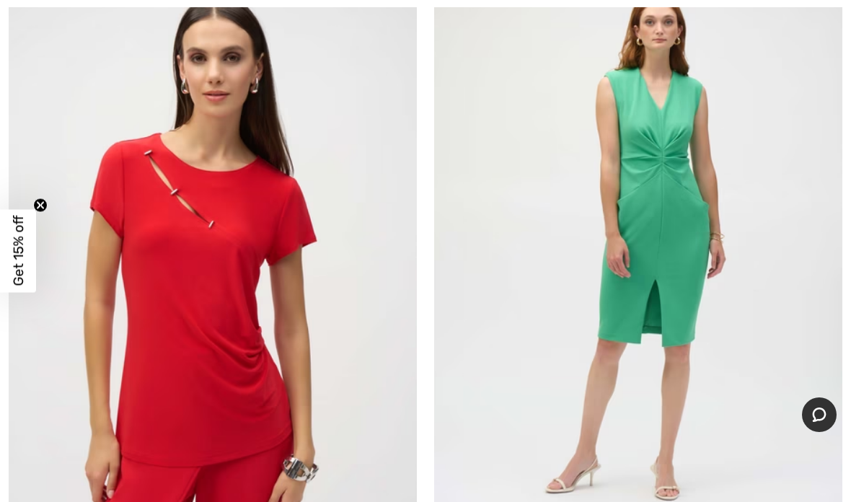
scroll to position [13575, 0]
click at [169, 293] on img at bounding box center [213, 246] width 408 height 612
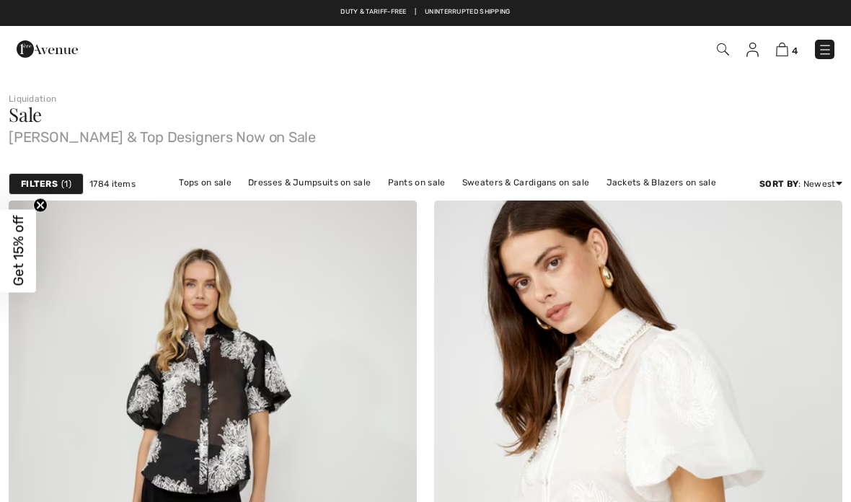
checkbox input "true"
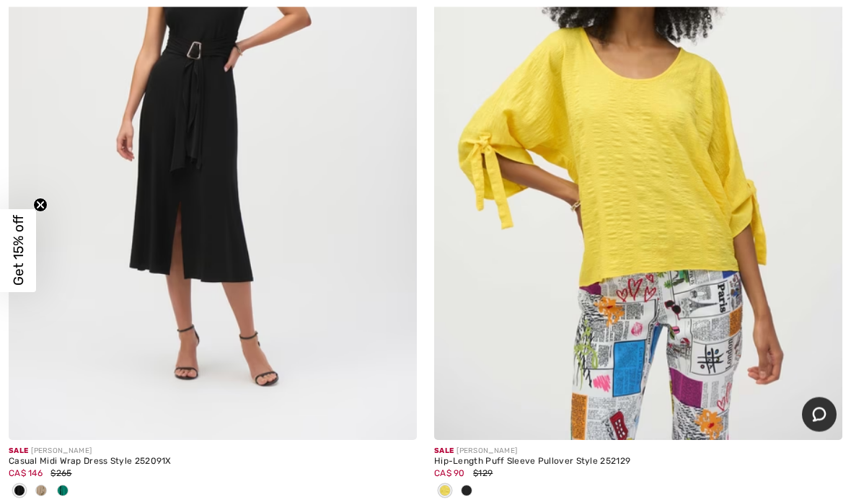
scroll to position [14381, 0]
click at [471, 480] on div at bounding box center [467, 492] width 22 height 24
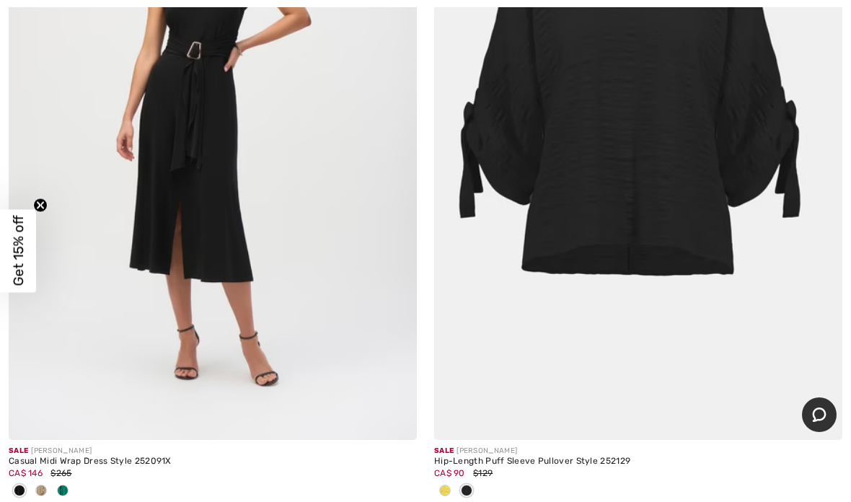
click at [445, 485] on span at bounding box center [445, 491] width 12 height 12
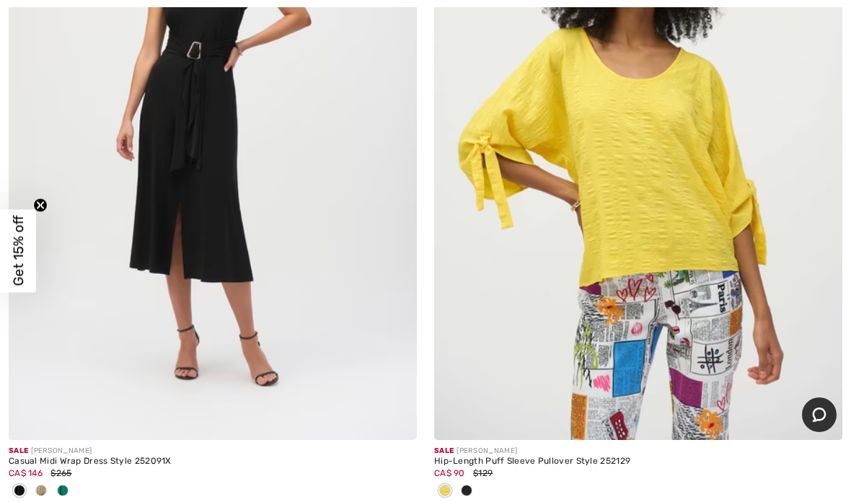
click at [649, 164] on img at bounding box center [638, 134] width 408 height 612
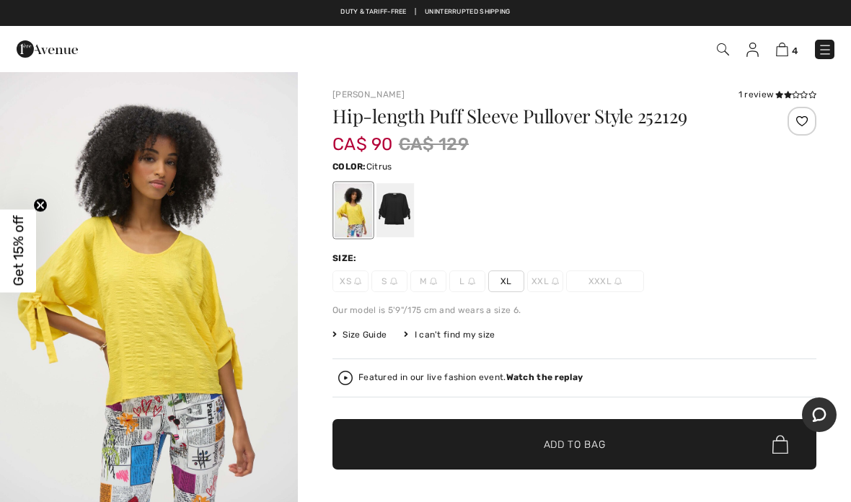
click at [562, 441] on span "Add to Bag" at bounding box center [575, 444] width 62 height 15
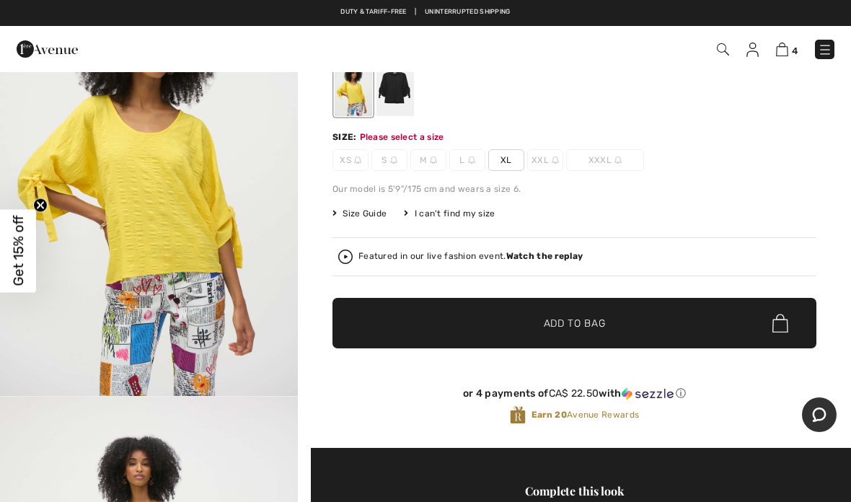
scroll to position [148, 0]
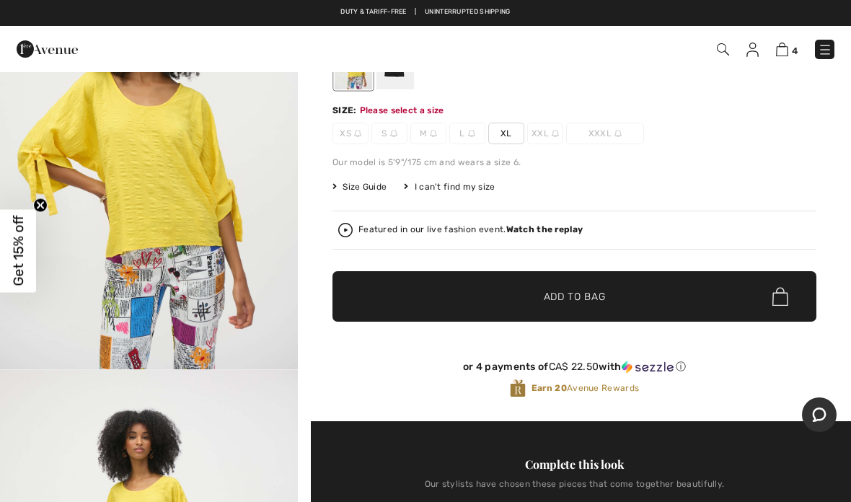
click at [581, 288] on span "✔ Added to Bag Add to Bag" at bounding box center [574, 296] width 484 height 50
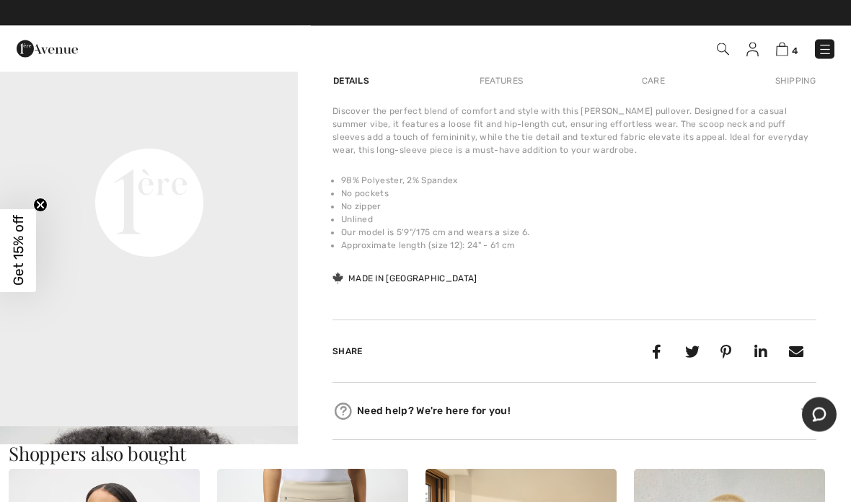
scroll to position [1015, 0]
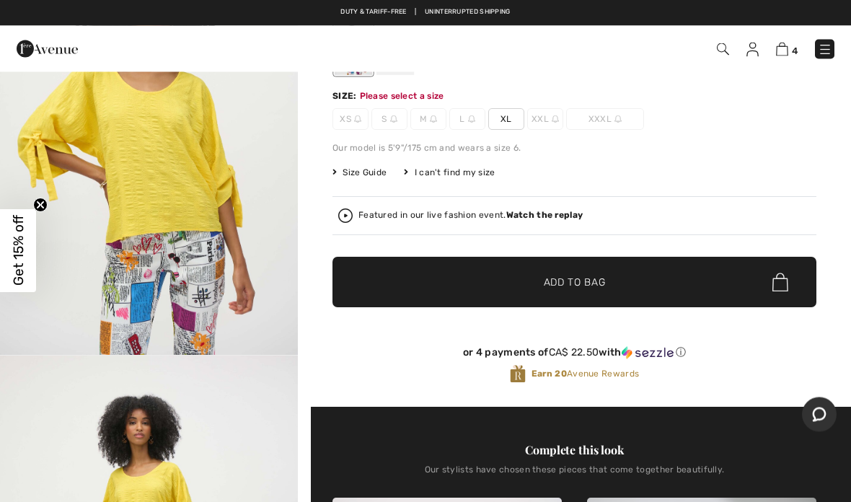
click at [560, 286] on span "Add to Bag" at bounding box center [575, 282] width 62 height 15
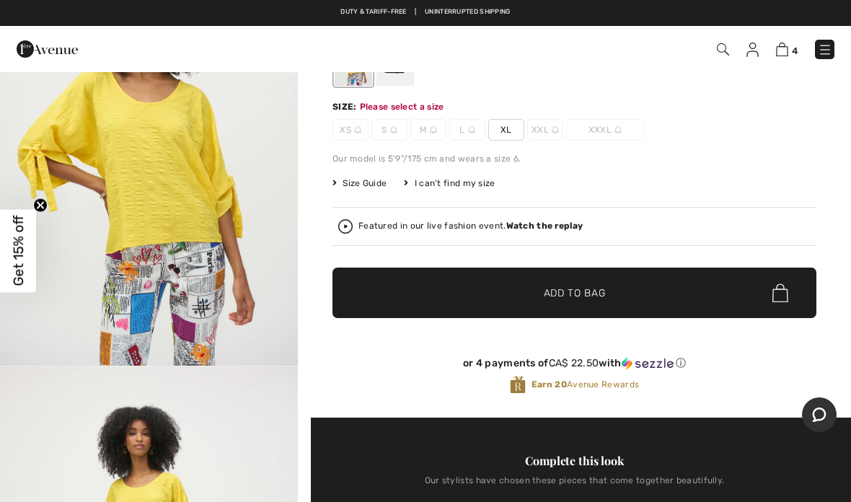
scroll to position [148, 0]
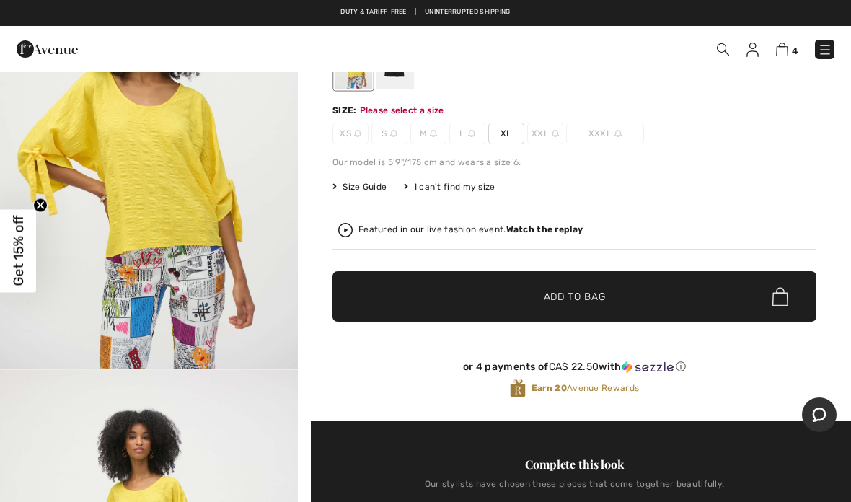
click at [508, 135] on span "XL" at bounding box center [506, 134] width 36 height 22
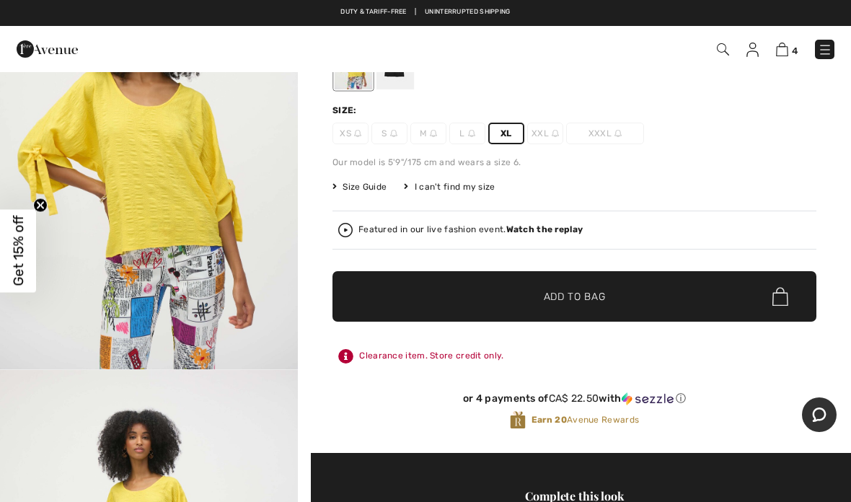
click at [584, 293] on span "Add to Bag" at bounding box center [575, 296] width 62 height 15
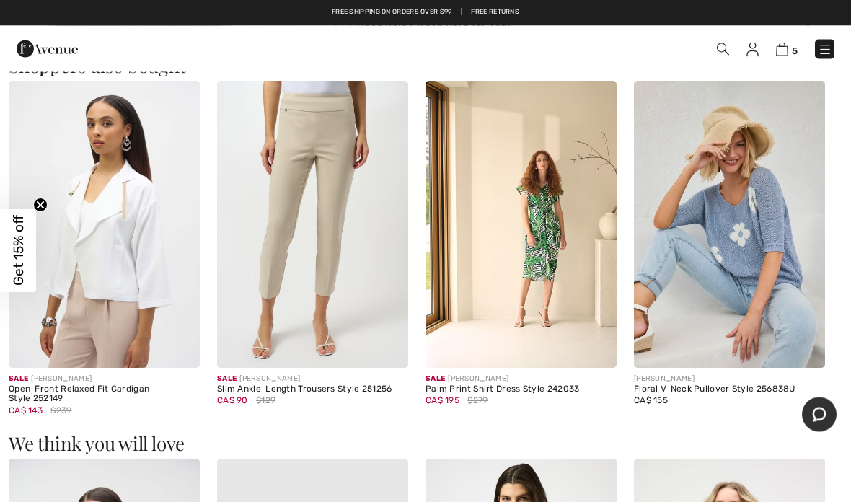
scroll to position [1346, 0]
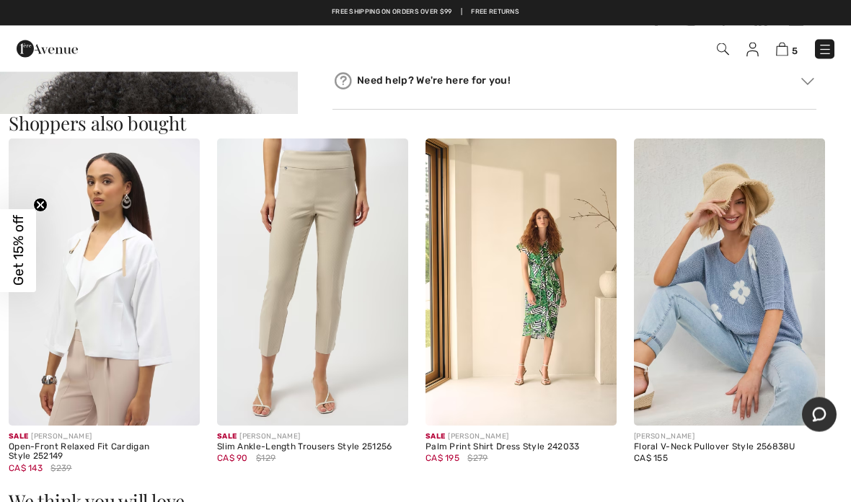
click at [774, 58] on div "5 Added to Bag Joseph Ribkoff Relaxed Mid-rise Cropped Trousers Style 251035 CA…" at bounding box center [600, 50] width 490 height 30
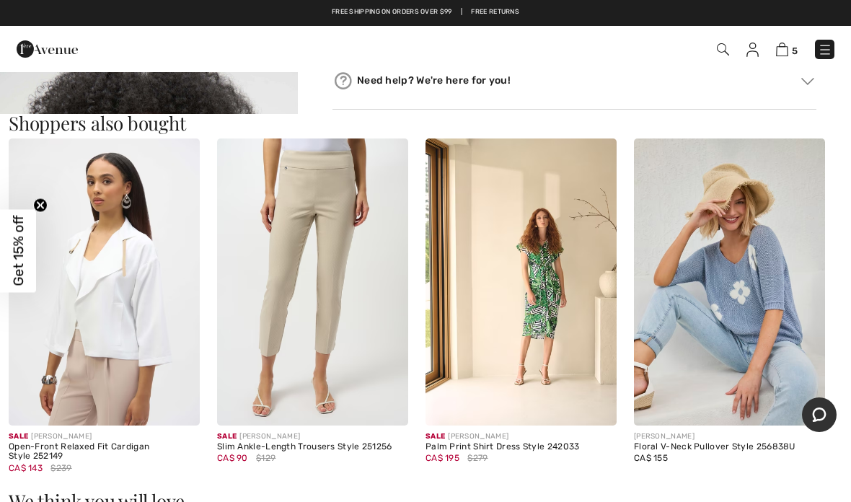
click at [728, 279] on img at bounding box center [729, 281] width 191 height 287
click at [748, 287] on img at bounding box center [729, 281] width 191 height 287
click at [762, 271] on img at bounding box center [729, 281] width 191 height 287
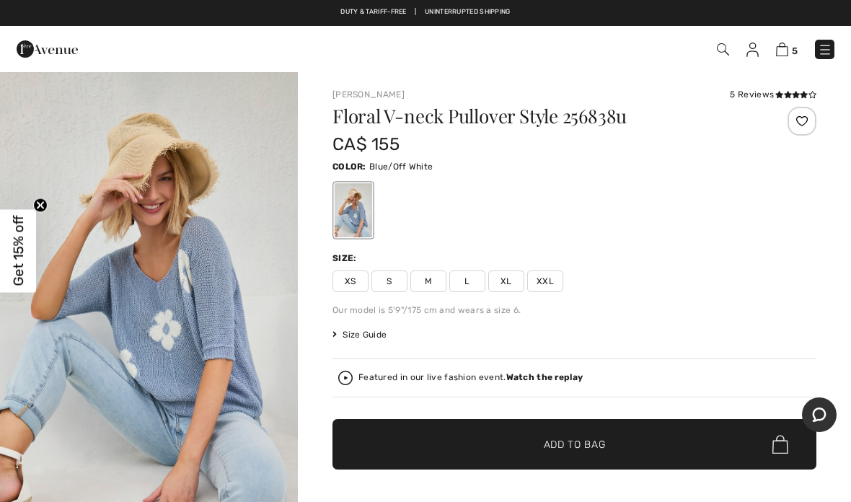
click at [512, 281] on span "XL" at bounding box center [506, 281] width 36 height 22
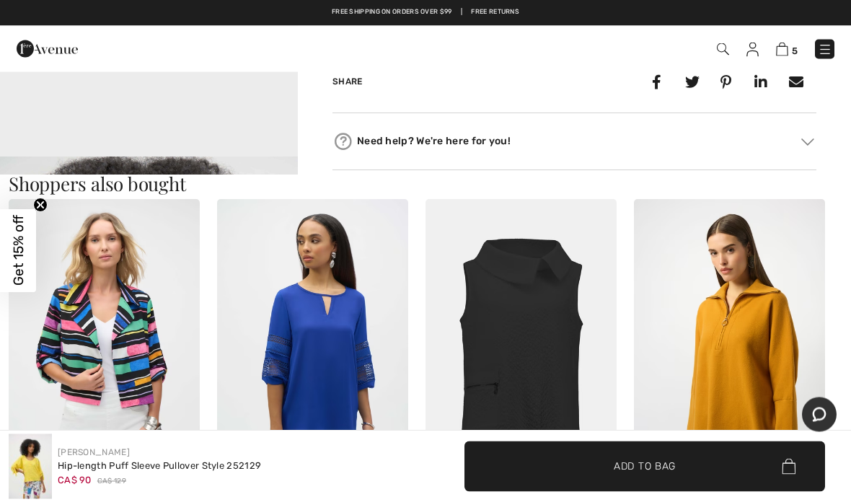
scroll to position [1203, 0]
